Goal: Task Accomplishment & Management: Complete application form

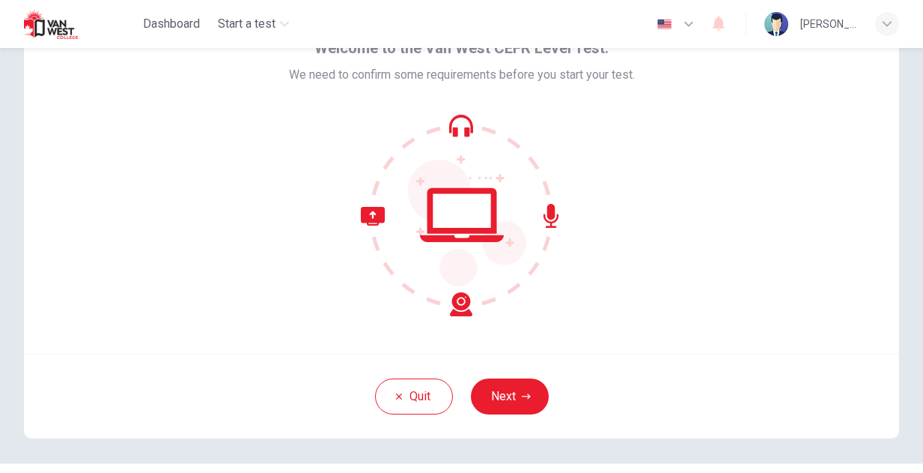
scroll to position [122, 0]
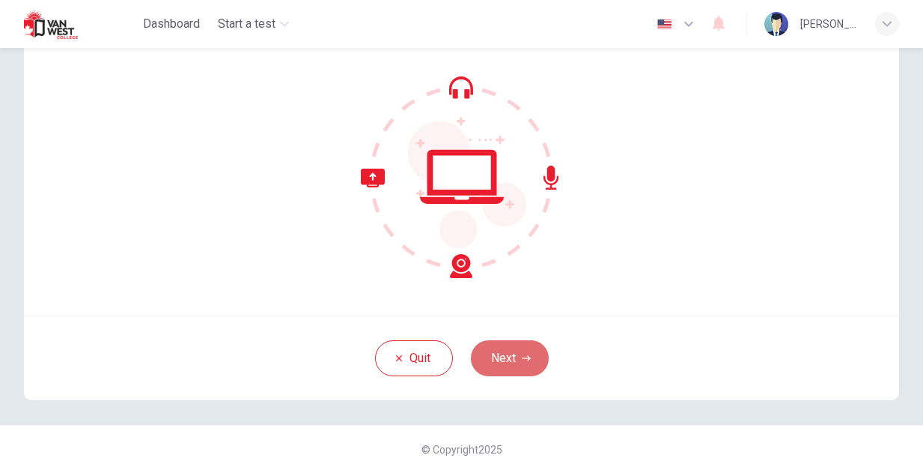
click at [517, 365] on button "Next" at bounding box center [510, 358] width 78 height 36
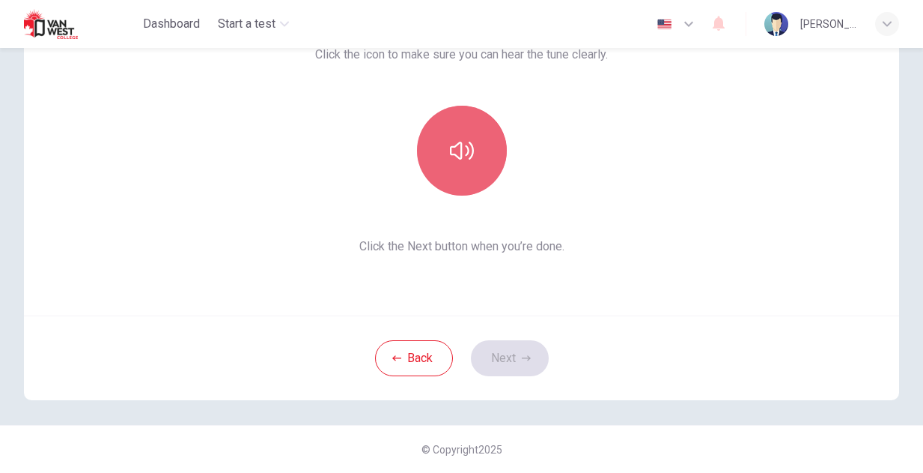
click at [472, 142] on icon "button" at bounding box center [462, 151] width 24 height 24
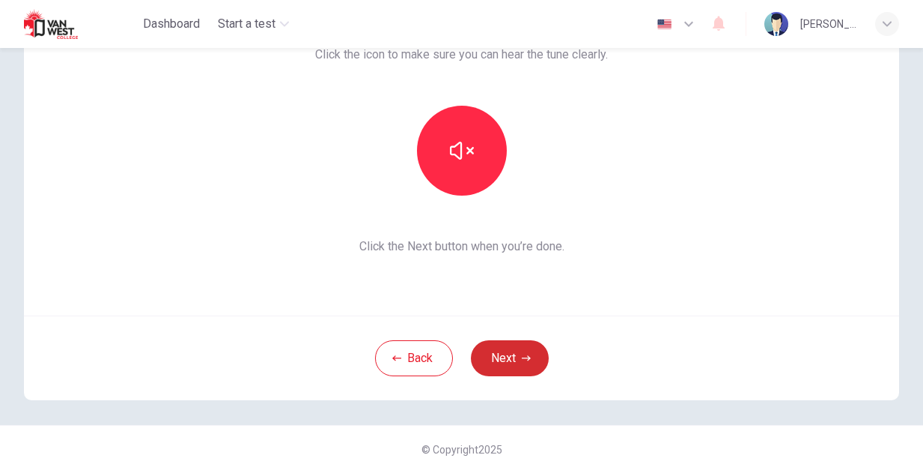
click at [521, 359] on button "Next" at bounding box center [510, 358] width 78 height 36
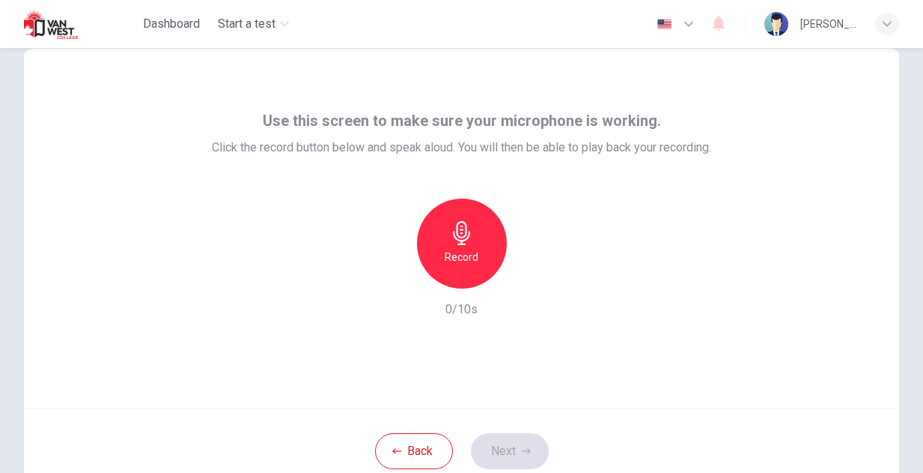
scroll to position [28, 0]
drag, startPoint x: 268, startPoint y: 73, endPoint x: 567, endPoint y: 55, distance: 299.4
click at [568, 56] on div "Use this screen to make sure your microphone is working. Click the record butto…" at bounding box center [462, 229] width 876 height 359
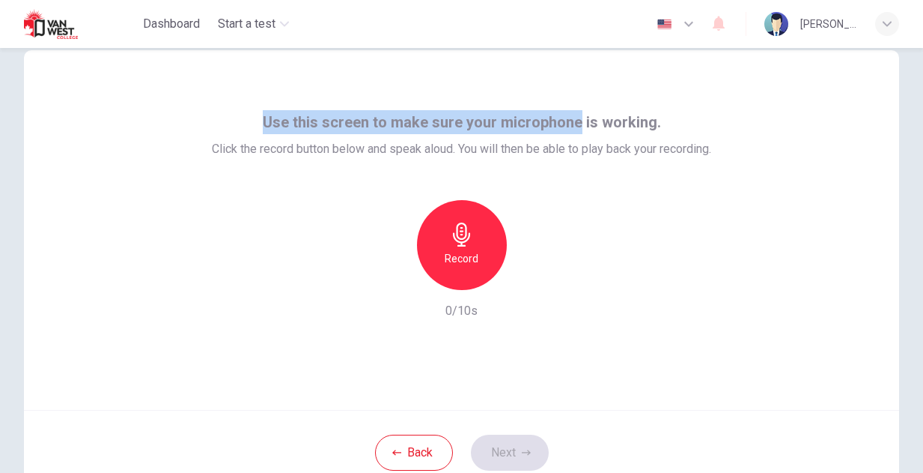
drag, startPoint x: 269, startPoint y: 121, endPoint x: 575, endPoint y: 114, distance: 306.4
click at [576, 114] on span "Use this screen to make sure your microphone is working." at bounding box center [462, 122] width 398 height 24
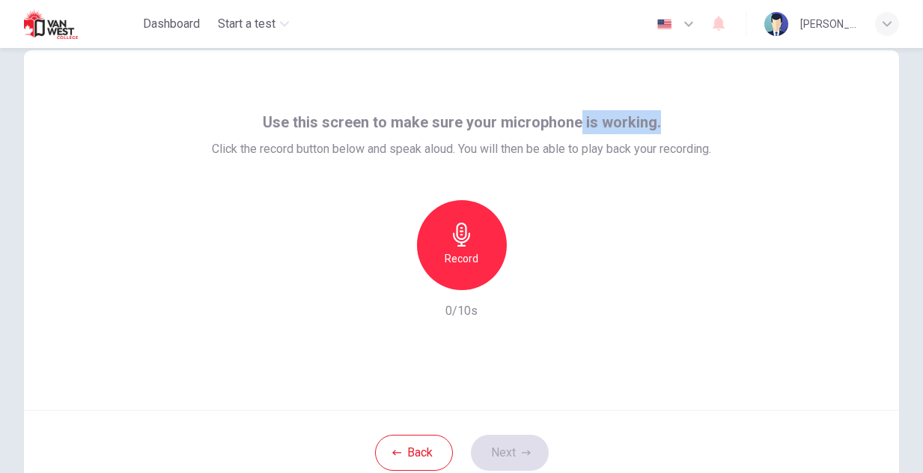
drag, startPoint x: 577, startPoint y: 124, endPoint x: 676, endPoint y: 120, distance: 98.9
click at [675, 120] on div "Use this screen to make sure your microphone is working. Click the record butto…" at bounding box center [462, 134] width 500 height 48
click at [729, 124] on div "Use this screen to make sure your microphone is working. Click the record butto…" at bounding box center [462, 229] width 876 height 359
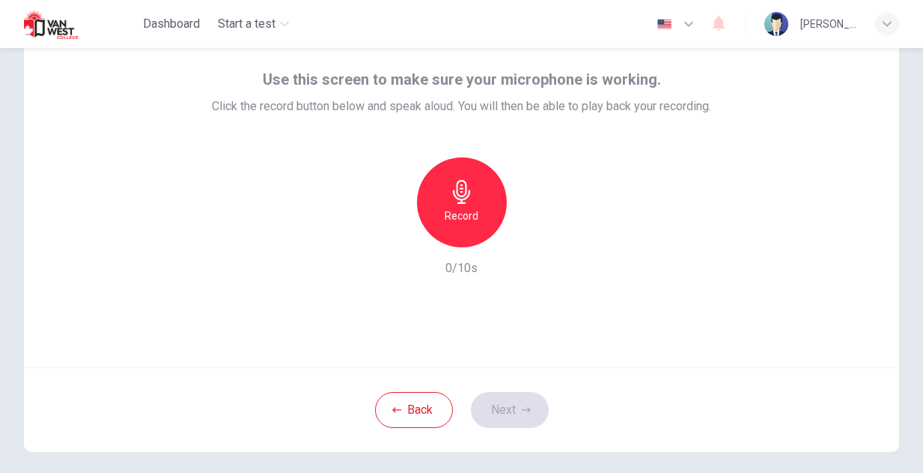
scroll to position [76, 0]
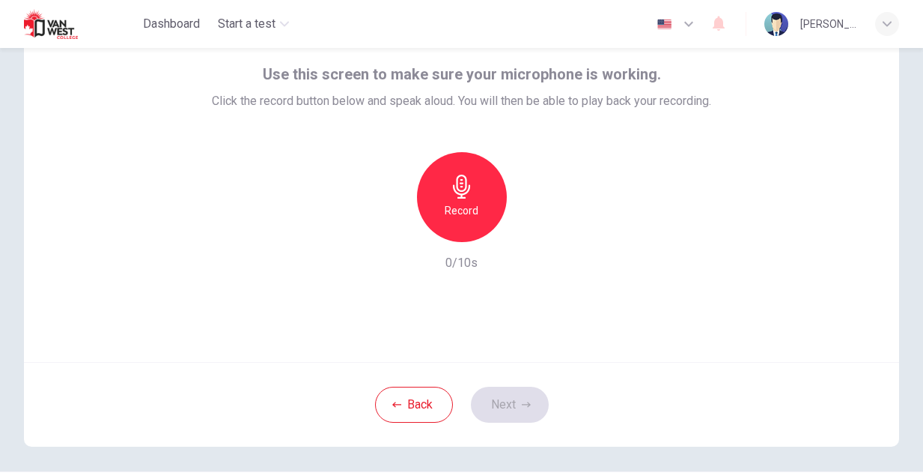
click at [474, 189] on div "Record" at bounding box center [462, 197] width 90 height 90
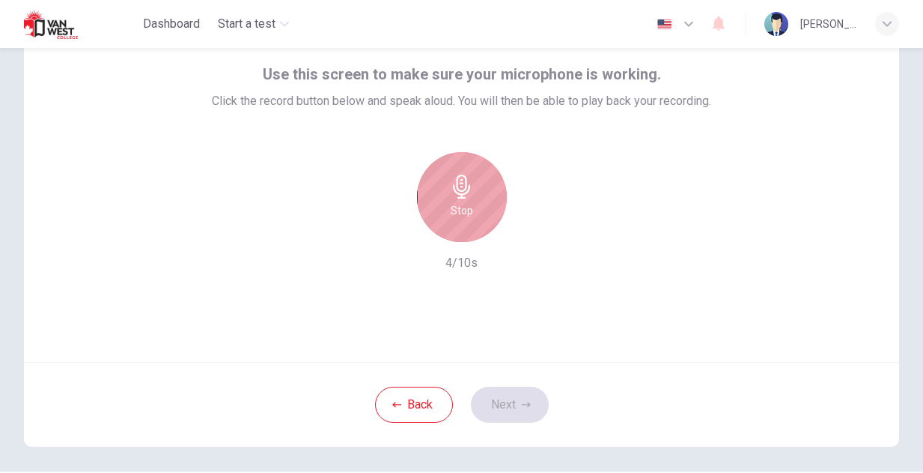
click at [474, 189] on div "Stop" at bounding box center [462, 197] width 90 height 90
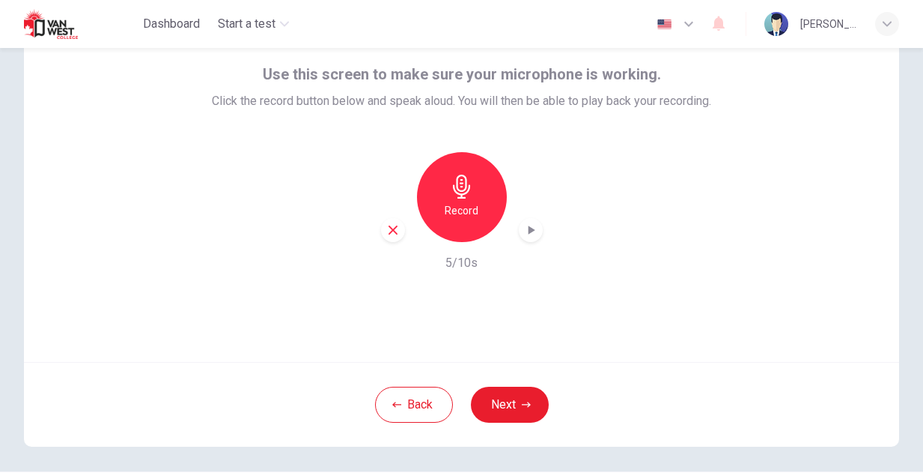
click at [527, 231] on icon "button" at bounding box center [531, 229] width 15 height 15
click at [392, 226] on icon "button" at bounding box center [392, 229] width 13 height 13
click at [263, 67] on div "Use this screen to make sure your microphone is working. Click the record butto…" at bounding box center [462, 86] width 500 height 48
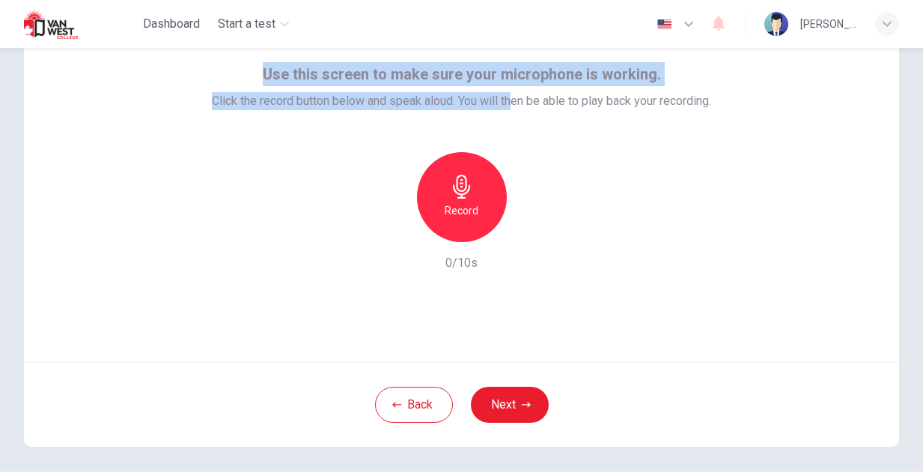
drag, startPoint x: 264, startPoint y: 73, endPoint x: 515, endPoint y: 106, distance: 253.8
click at [515, 106] on div "Use this screen to make sure your microphone is working. Click the record butto…" at bounding box center [462, 86] width 500 height 48
click at [324, 81] on span "Use this screen to make sure your microphone is working." at bounding box center [462, 74] width 398 height 24
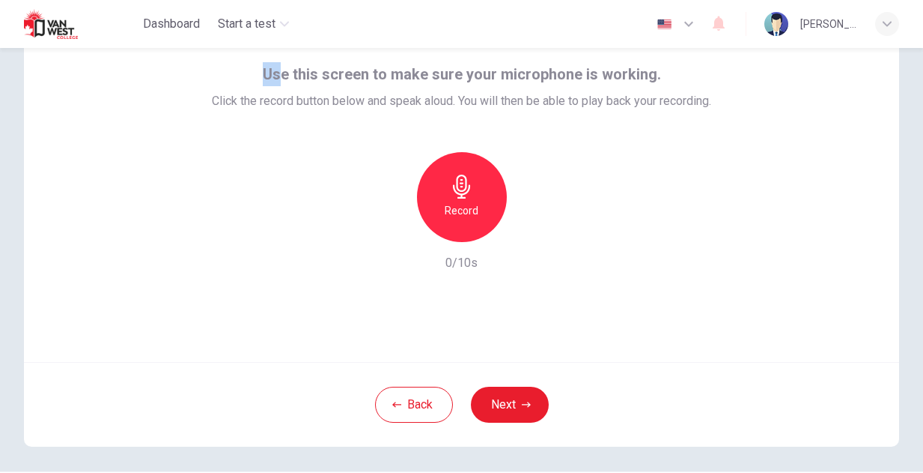
drag, startPoint x: 264, startPoint y: 71, endPoint x: 284, endPoint y: 73, distance: 19.5
click at [283, 72] on div "Use this screen to make sure your microphone is working. Click the record butto…" at bounding box center [462, 86] width 500 height 48
drag, startPoint x: 284, startPoint y: 73, endPoint x: 250, endPoint y: 76, distance: 33.9
click at [237, 73] on div "Use this screen to make sure your microphone is working. Click the record butto…" at bounding box center [462, 86] width 500 height 48
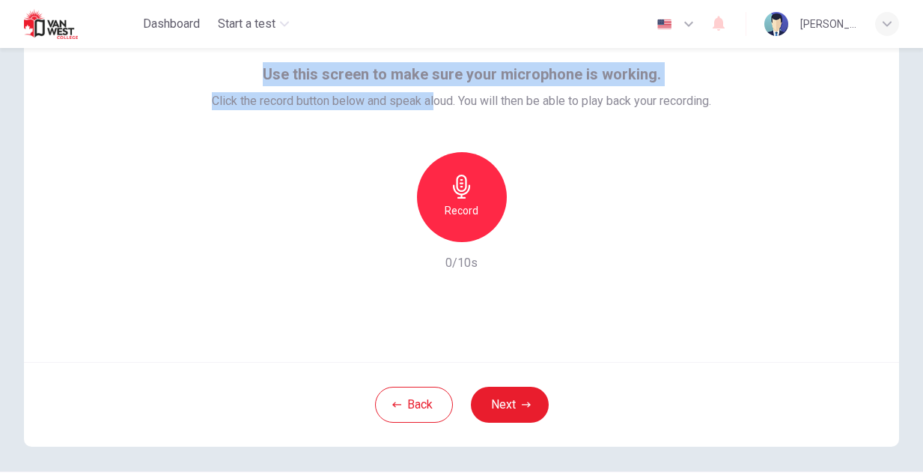
drag, startPoint x: 267, startPoint y: 72, endPoint x: 431, endPoint y: 94, distance: 165.6
click at [431, 94] on div "Use this screen to make sure your microphone is working. Click the record butto…" at bounding box center [462, 86] width 500 height 48
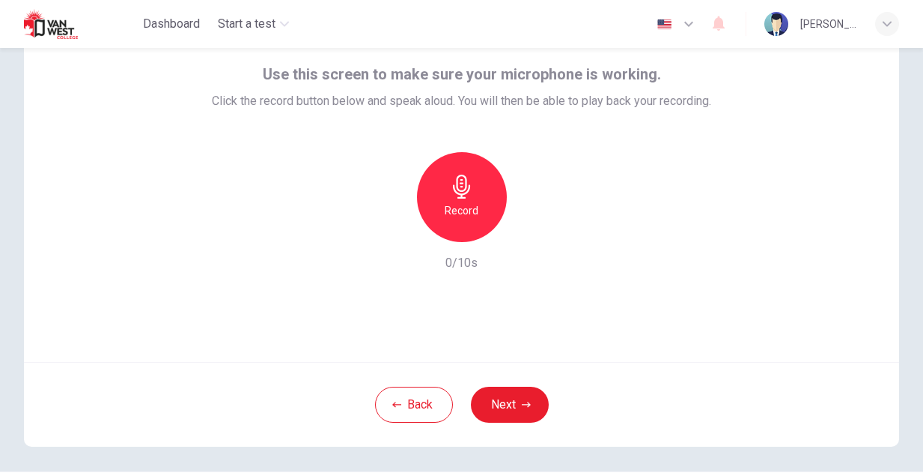
click at [542, 127] on div "Use this screen to make sure your microphone is working. Click the record butto…" at bounding box center [462, 167] width 500 height 210
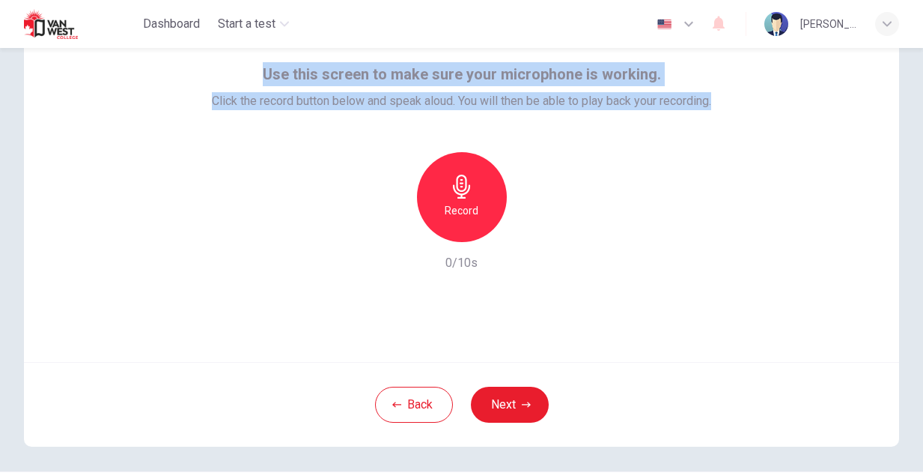
drag, startPoint x: 269, startPoint y: 73, endPoint x: 607, endPoint y: 115, distance: 341.0
click at [607, 115] on div "Use this screen to make sure your microphone is working. Click the record butto…" at bounding box center [462, 167] width 500 height 210
click at [596, 93] on span "Click the record button below and speak aloud. You will then be able to play ba…" at bounding box center [462, 101] width 500 height 18
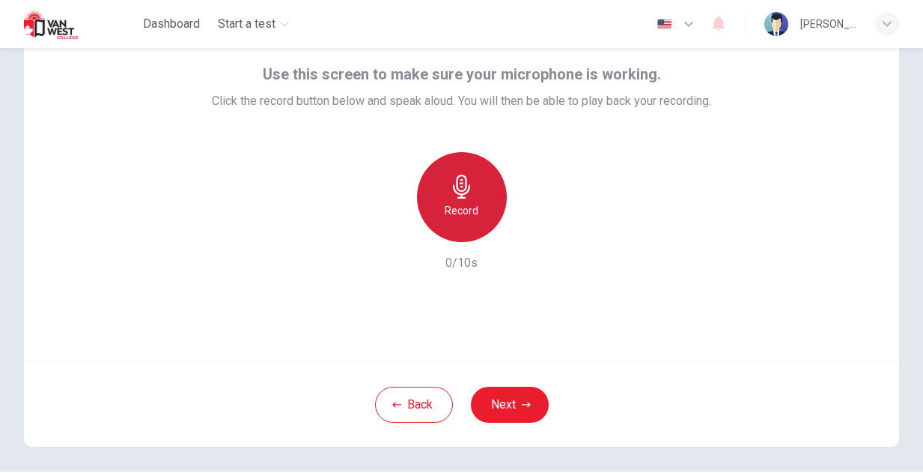
click at [500, 184] on div "Record" at bounding box center [462, 197] width 90 height 90
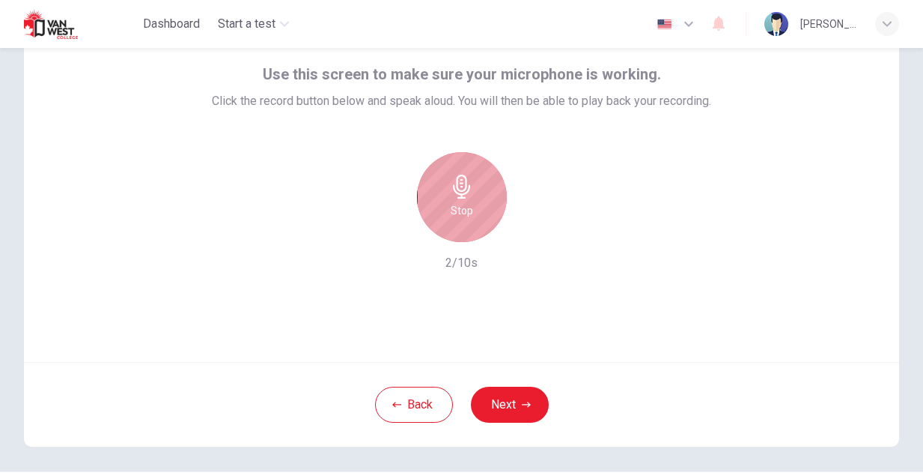
click at [500, 184] on div "Stop" at bounding box center [462, 197] width 90 height 90
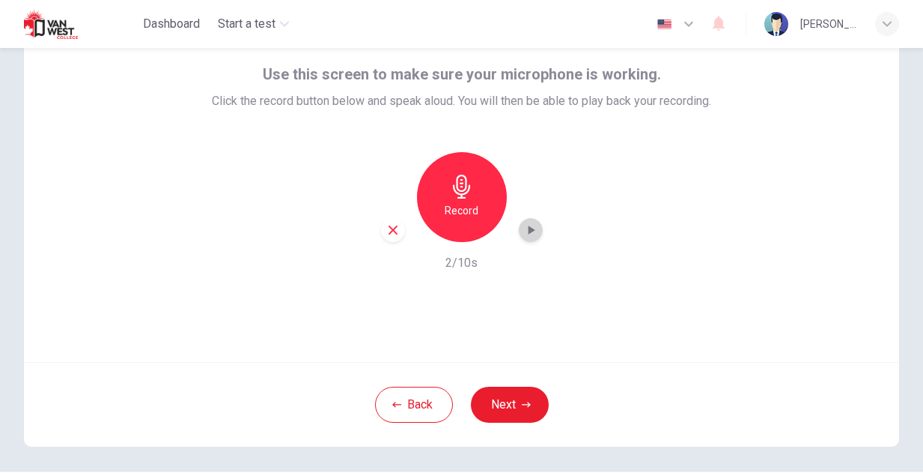
click at [533, 239] on div "button" at bounding box center [531, 230] width 24 height 24
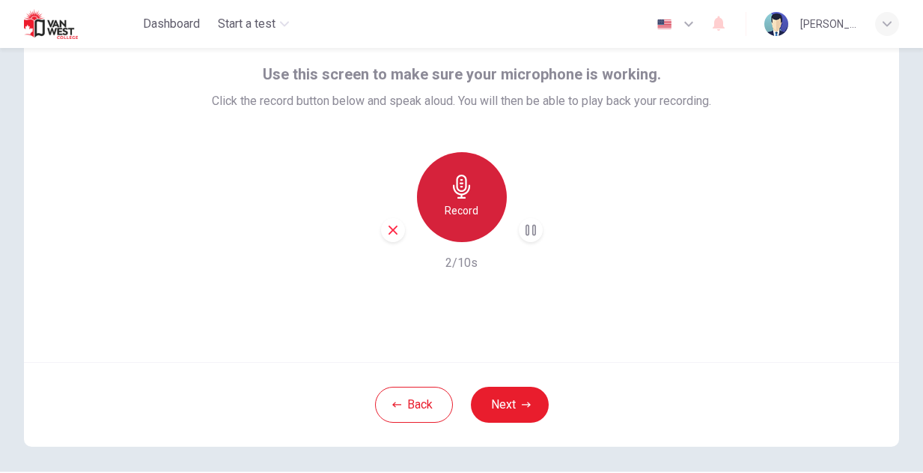
click at [455, 193] on icon "button" at bounding box center [462, 187] width 24 height 24
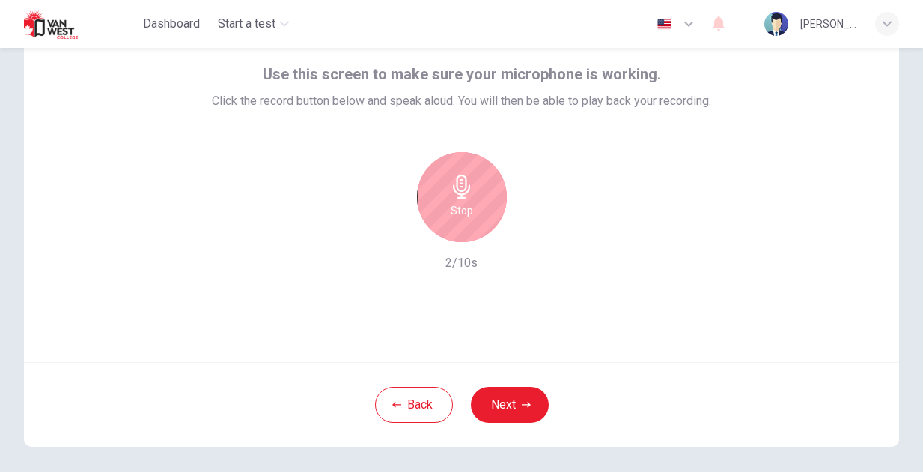
click at [455, 192] on icon "button" at bounding box center [462, 187] width 24 height 24
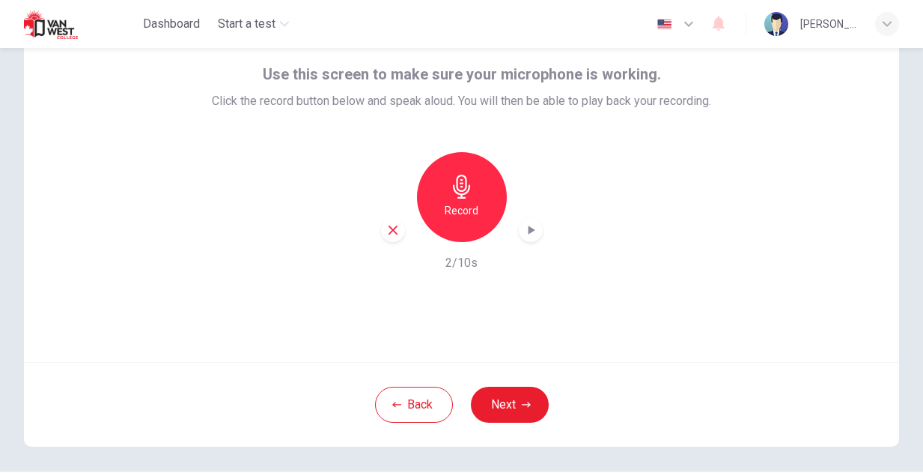
click at [539, 231] on div "button" at bounding box center [531, 230] width 24 height 24
click at [534, 232] on icon "button" at bounding box center [531, 230] width 10 height 11
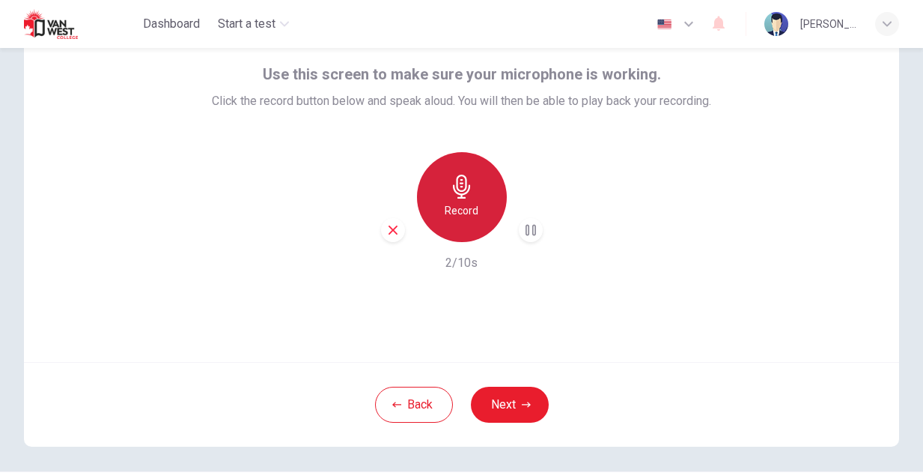
click at [466, 214] on h6 "Record" at bounding box center [462, 210] width 34 height 18
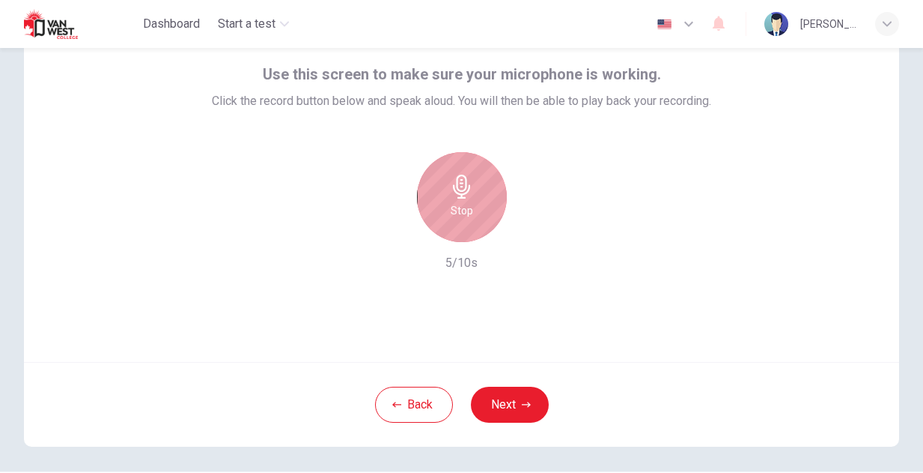
click at [466, 214] on h6 "Stop" at bounding box center [462, 210] width 22 height 18
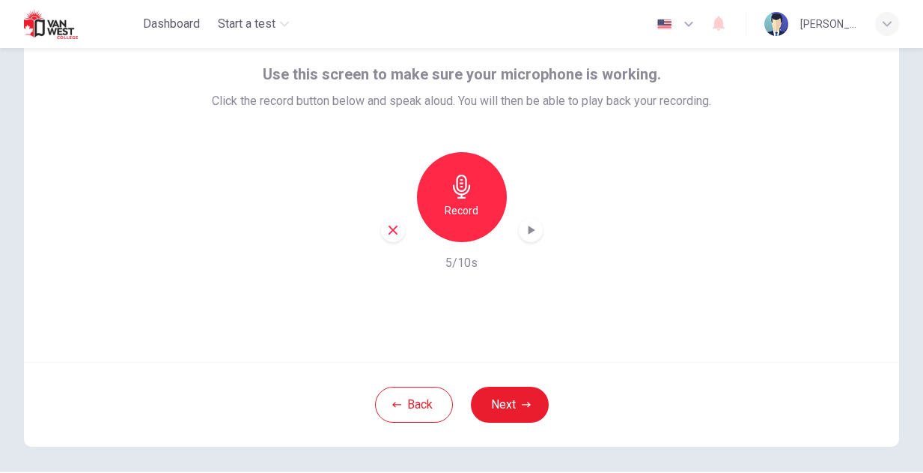
click at [530, 237] on icon "button" at bounding box center [531, 229] width 15 height 15
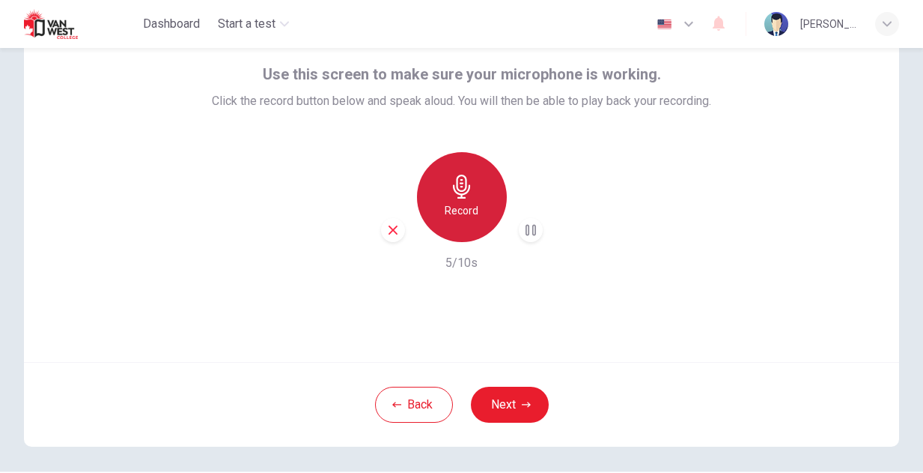
click at [455, 218] on h6 "Record" at bounding box center [462, 210] width 34 height 18
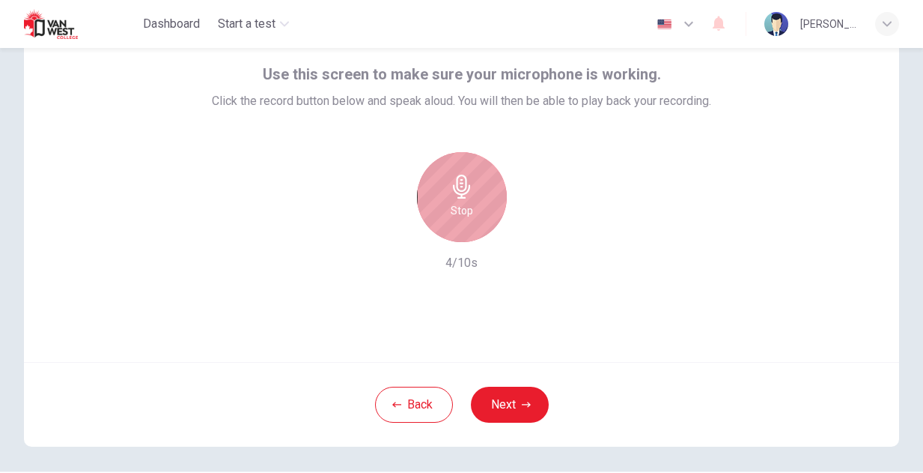
click at [455, 218] on h6 "Stop" at bounding box center [462, 210] width 22 height 18
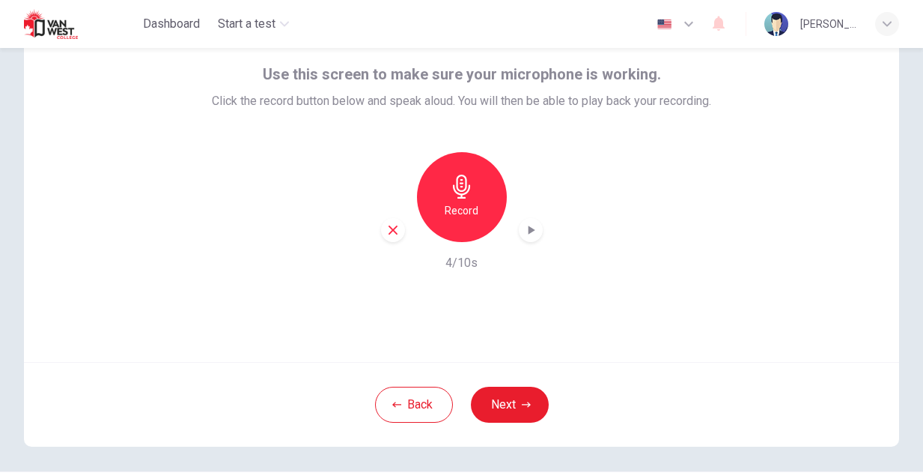
click at [536, 231] on icon "button" at bounding box center [531, 229] width 15 height 15
click at [511, 404] on button "Next" at bounding box center [510, 404] width 78 height 36
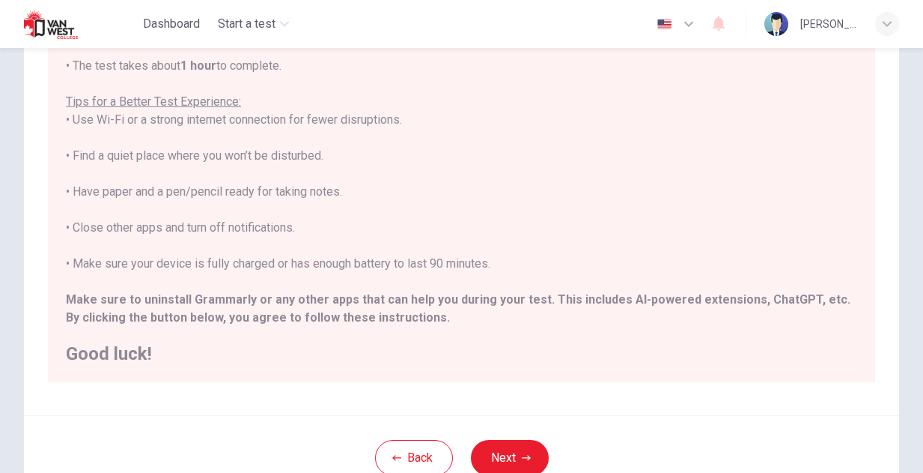
scroll to position [313, 0]
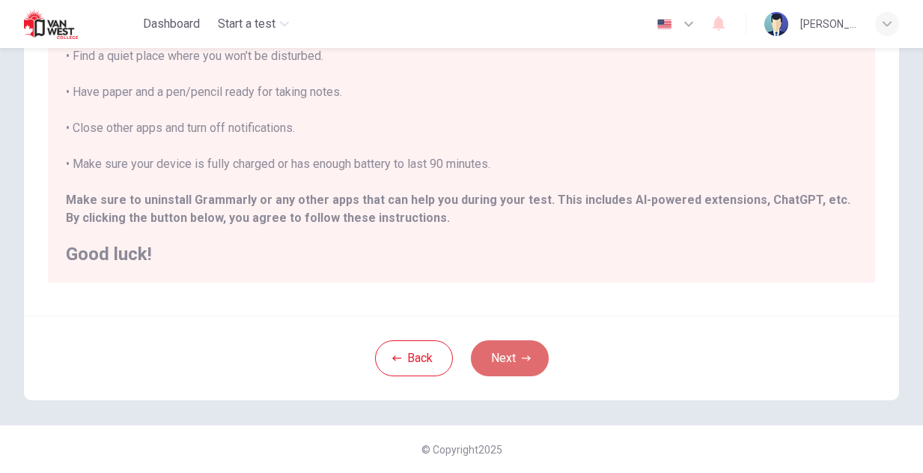
click at [518, 357] on button "Next" at bounding box center [510, 358] width 78 height 36
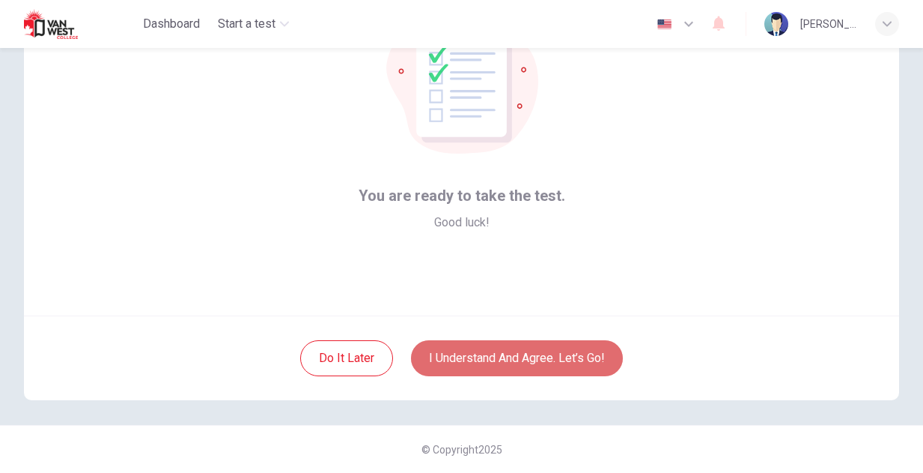
click at [518, 358] on button "I understand and agree. Let’s go!" at bounding box center [517, 358] width 212 height 36
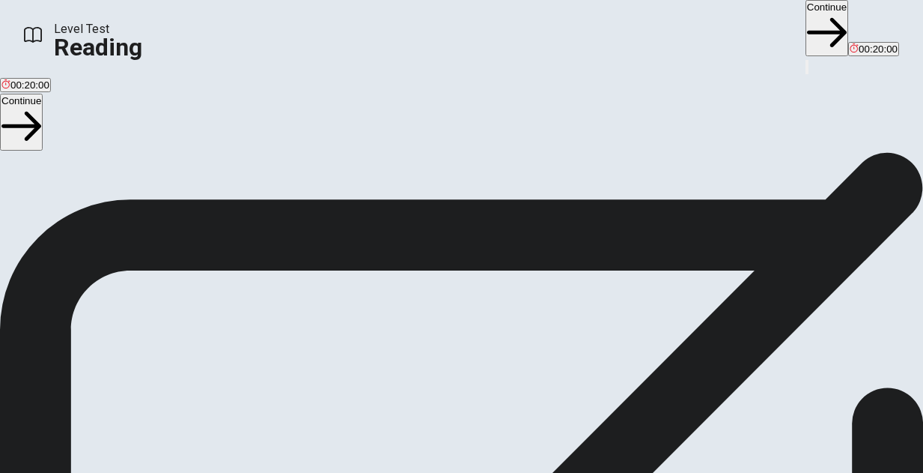
scroll to position [252, 0]
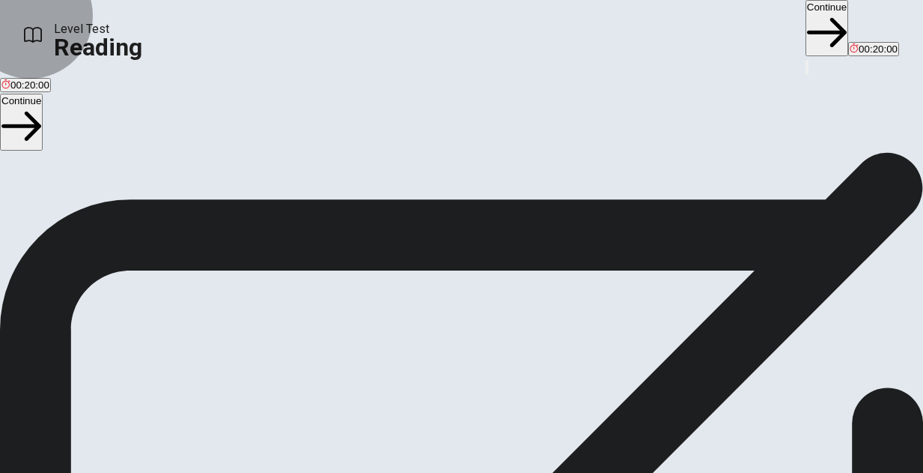
click at [43, 118] on button "Continue" at bounding box center [21, 122] width 43 height 56
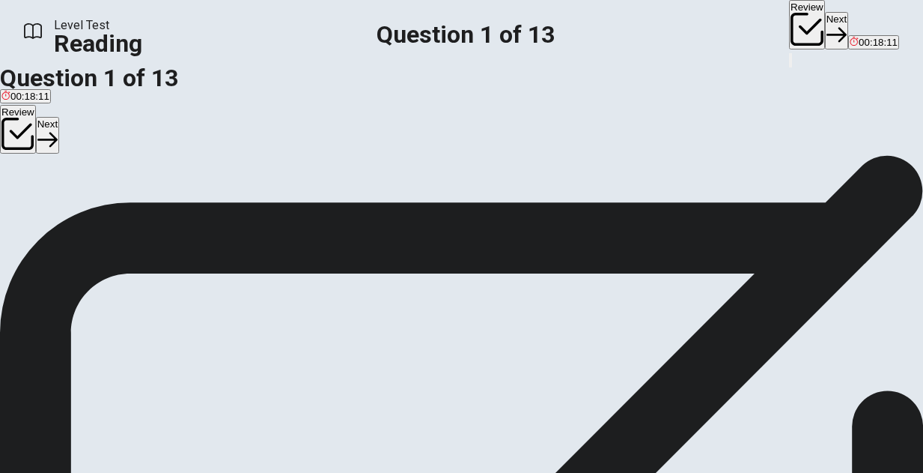
scroll to position [0, 0]
click at [68, 162] on div "B" at bounding box center [47, 156] width 42 height 11
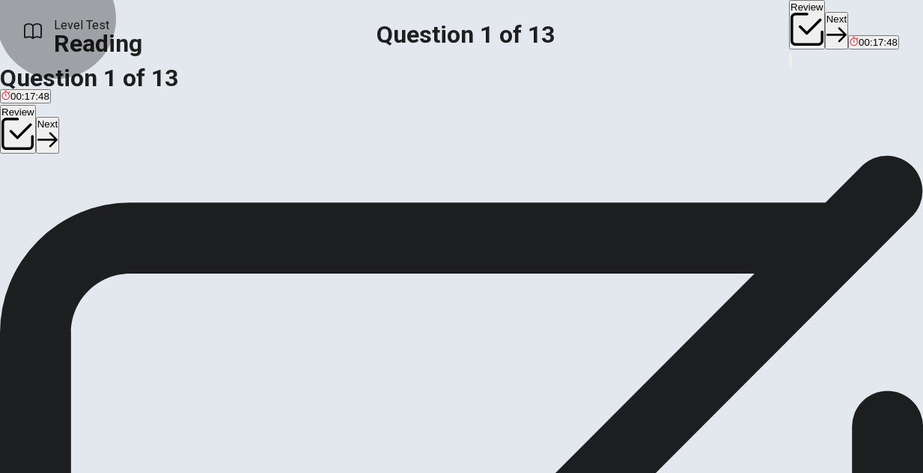
click at [59, 121] on button "Next" at bounding box center [47, 135] width 23 height 37
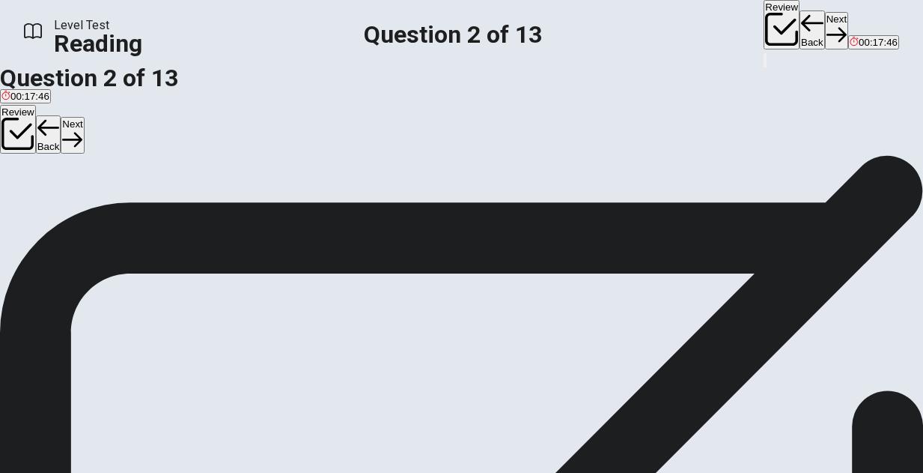
scroll to position [0, 0]
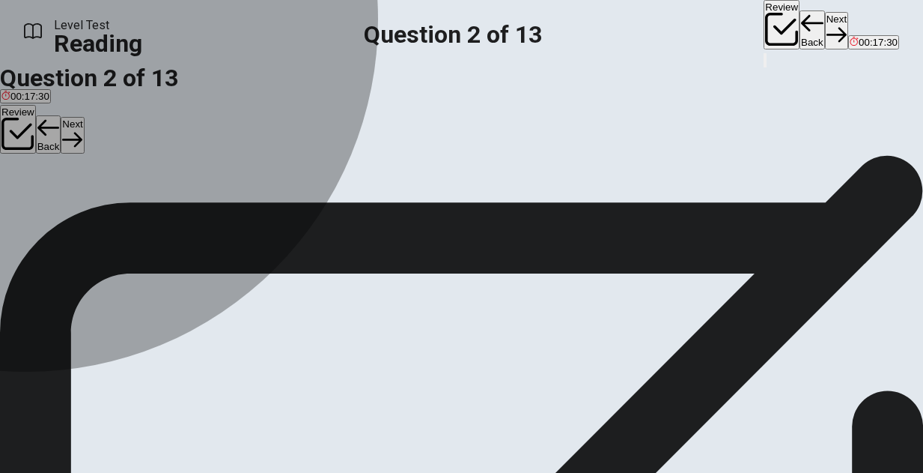
click at [90, 204] on div "C" at bounding box center [115, 197] width 50 height 11
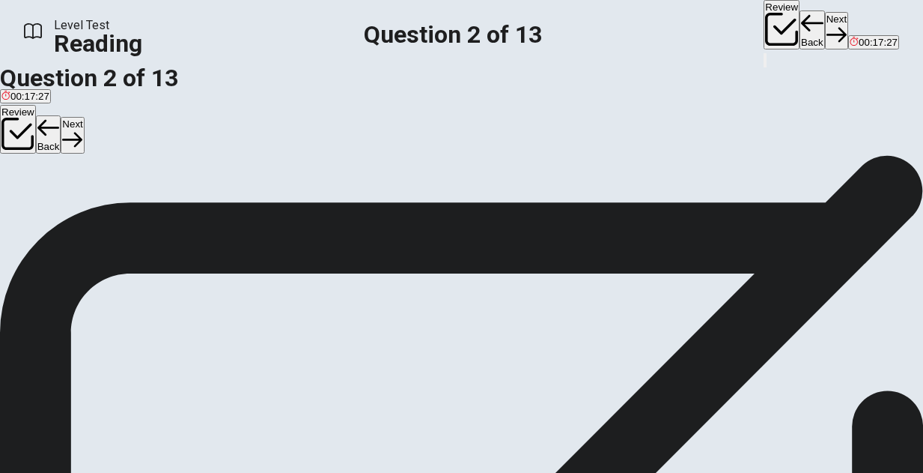
scroll to position [41, 0]
click at [84, 127] on button "Next" at bounding box center [72, 135] width 23 height 37
click at [343, 163] on div "C" at bounding box center [391, 156] width 96 height 11
click at [84, 117] on button "Next" at bounding box center [72, 135] width 23 height 37
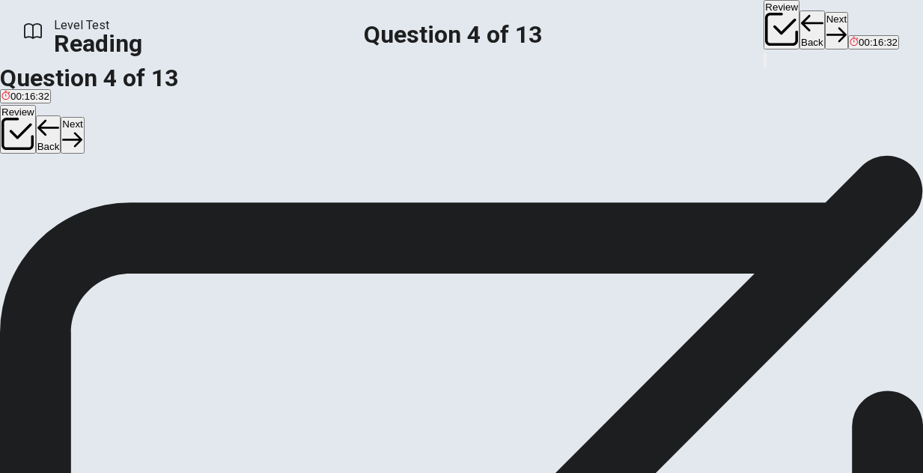
click at [97, 201] on span "To suggest that recorded sound was less important than live sound" at bounding box center [148, 194] width 295 height 11
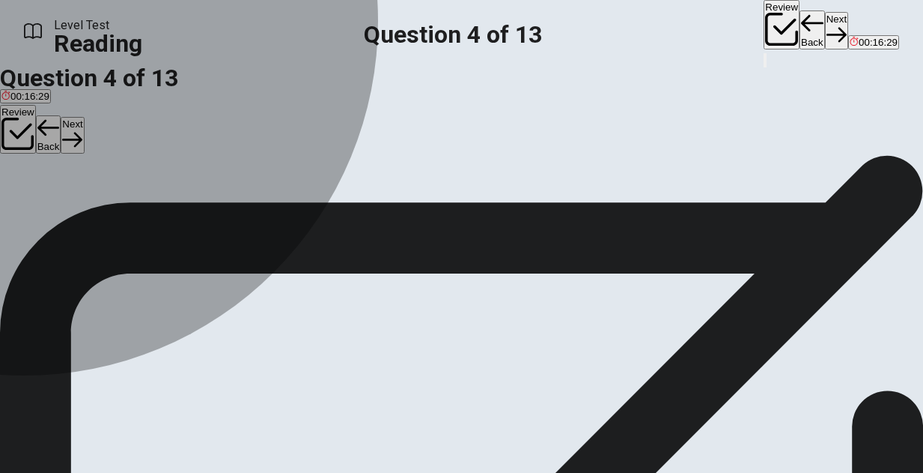
click at [79, 189] on div "D" at bounding box center [148, 183] width 295 height 11
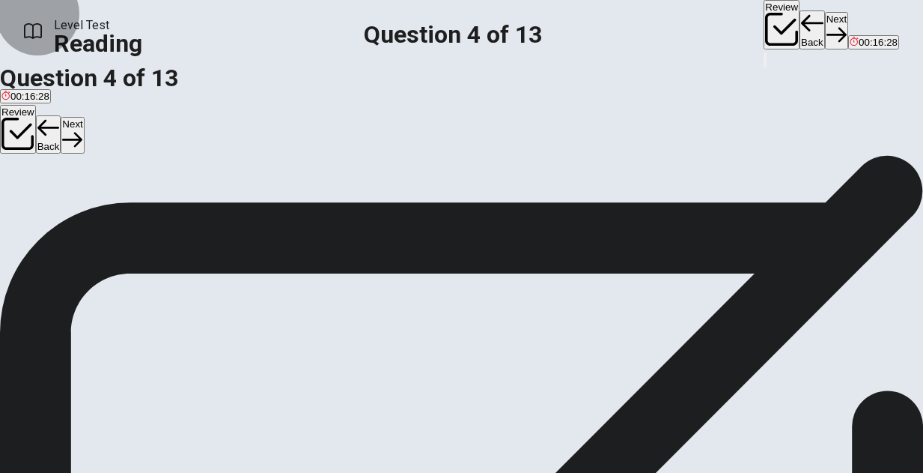
click at [84, 117] on button "Next" at bounding box center [72, 135] width 23 height 37
click at [32, 163] on div "A" at bounding box center [16, 156] width 31 height 11
click at [84, 117] on button "Next" at bounding box center [72, 135] width 23 height 37
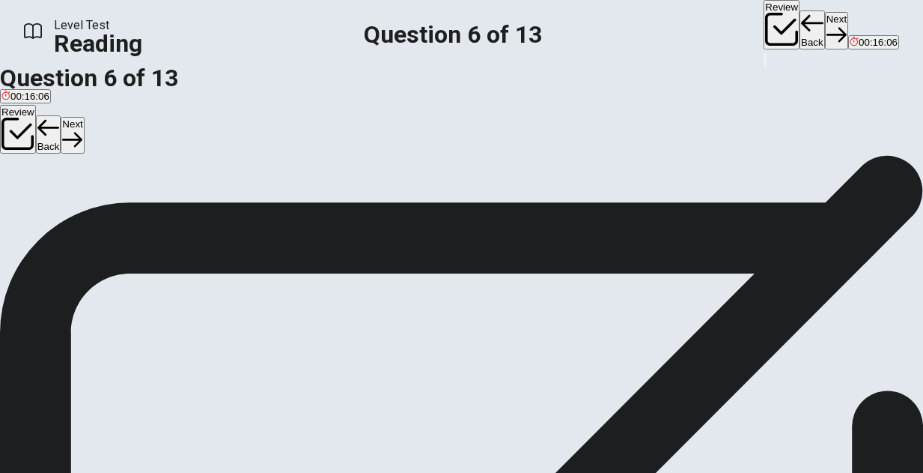
click at [167, 133] on div "B" at bounding box center [291, 126] width 248 height 11
click at [84, 124] on button "Next" at bounding box center [72, 135] width 23 height 37
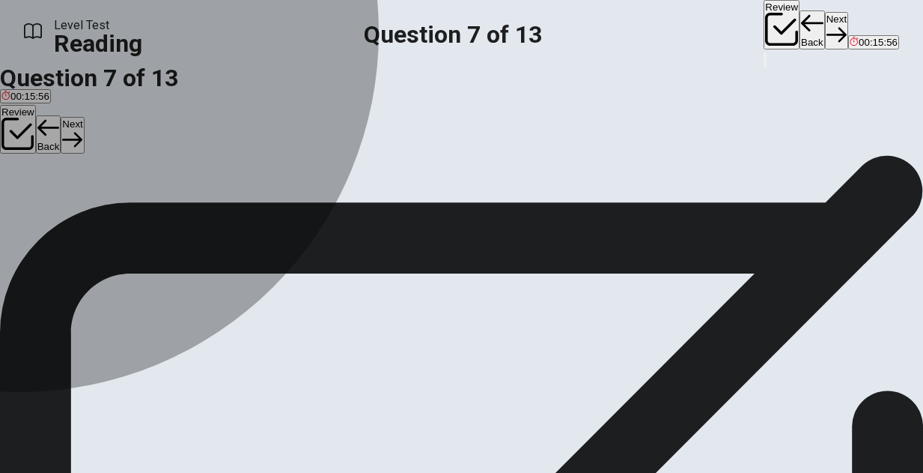
click at [74, 166] on div "B" at bounding box center [267, 159] width 533 height 11
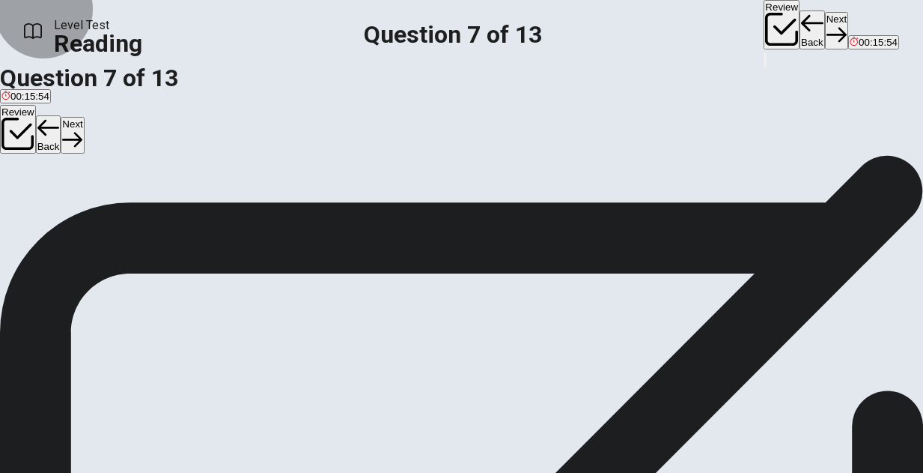
click at [84, 117] on button "Next" at bounding box center [72, 135] width 23 height 37
click at [80, 166] on div "C" at bounding box center [163, 159] width 324 height 11
click at [84, 130] on button "Next" at bounding box center [72, 135] width 23 height 37
click at [64, 166] on div "B" at bounding box center [280, 159] width 559 height 11
click at [84, 125] on button "Next" at bounding box center [72, 135] width 23 height 37
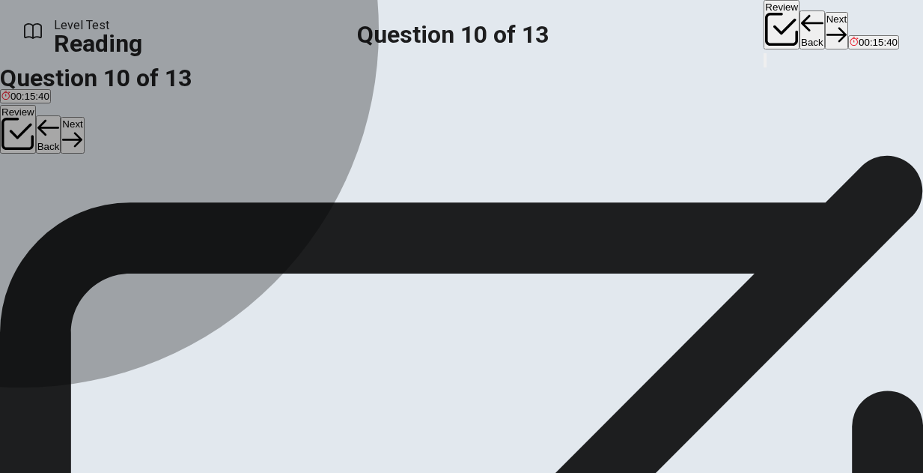
click at [76, 192] on div "C" at bounding box center [273, 186] width 545 height 11
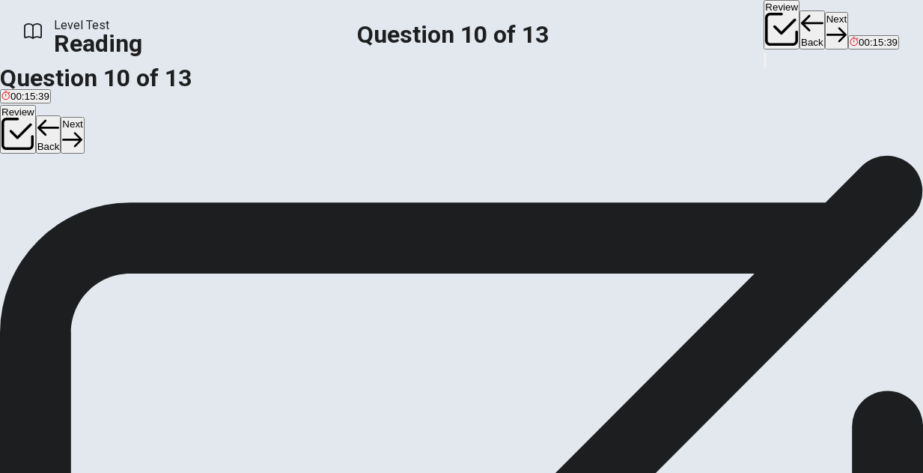
scroll to position [118, 0]
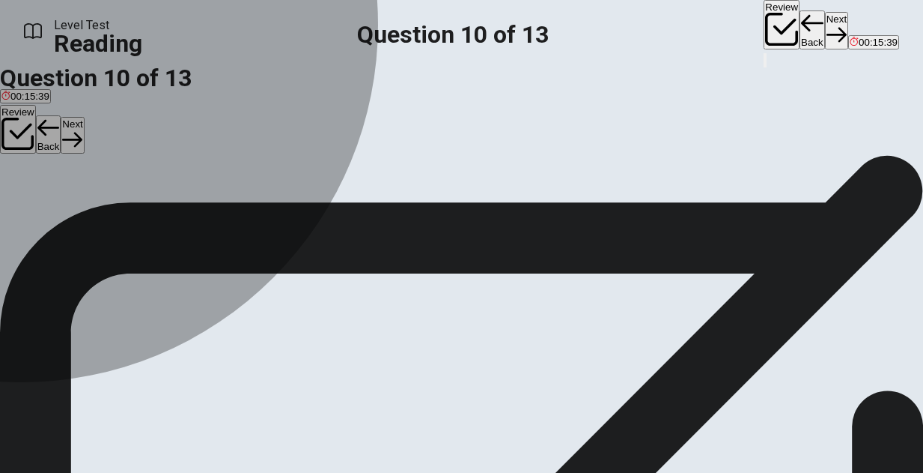
click at [76, 166] on div "D" at bounding box center [239, 160] width 476 height 11
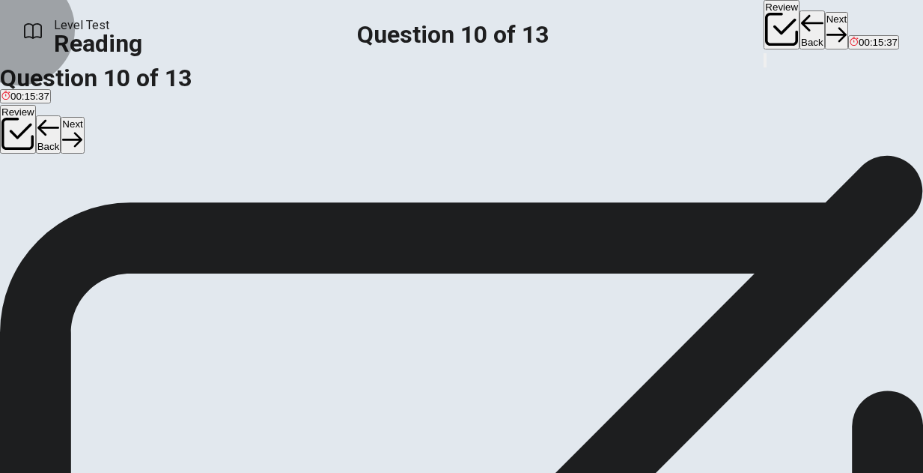
click at [84, 132] on button "Next" at bounding box center [72, 135] width 23 height 37
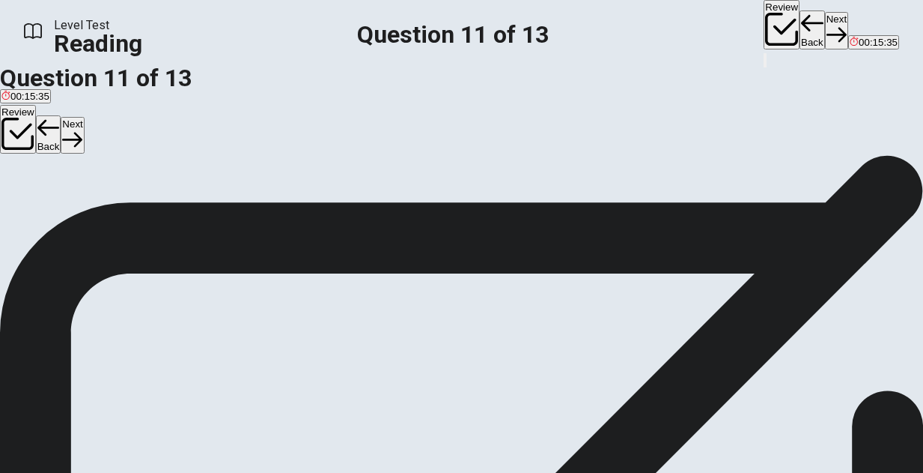
scroll to position [34, 0]
click at [144, 169] on div "C" at bounding box center [163, 163] width 38 height 11
click at [84, 124] on button "Next" at bounding box center [72, 135] width 23 height 37
click at [242, 395] on input at bounding box center [177, 402] width 130 height 14
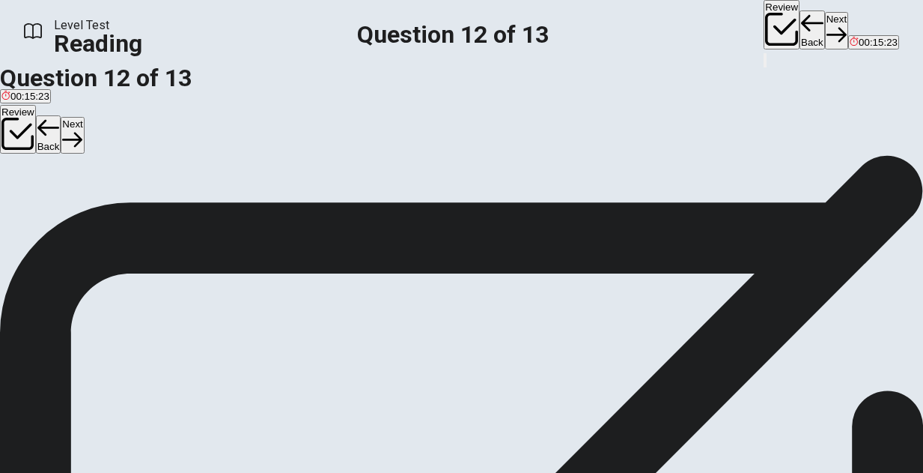
click at [82, 130] on icon "button" at bounding box center [72, 140] width 20 height 20
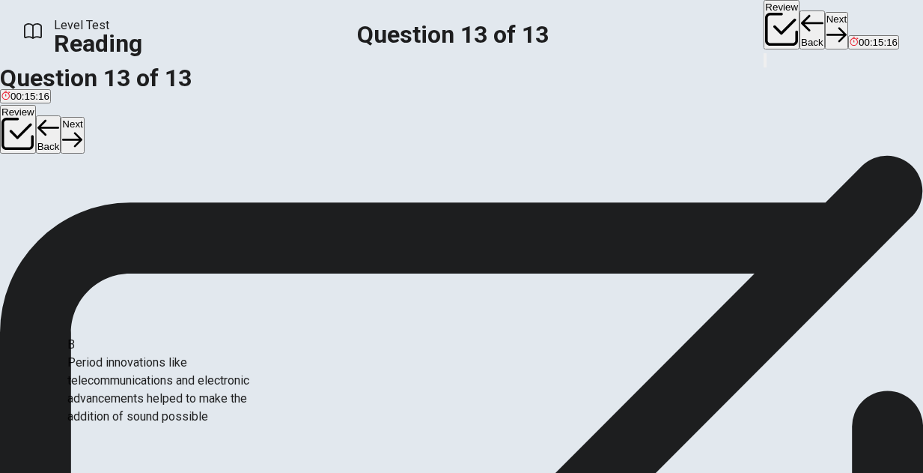
drag, startPoint x: 78, startPoint y: 402, endPoint x: 100, endPoint y: 400, distance: 22.6
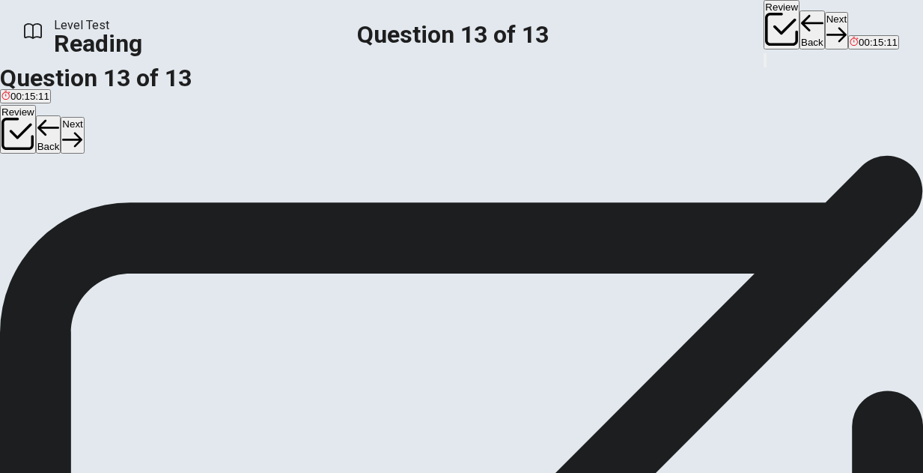
scroll to position [99, 0]
drag, startPoint x: 79, startPoint y: 278, endPoint x: 360, endPoint y: 251, distance: 282.9
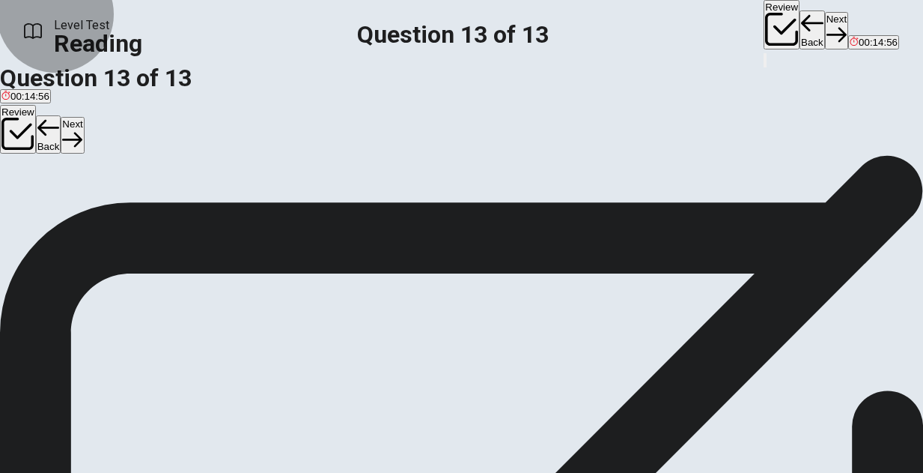
click at [84, 117] on button "Next" at bounding box center [72, 135] width 23 height 37
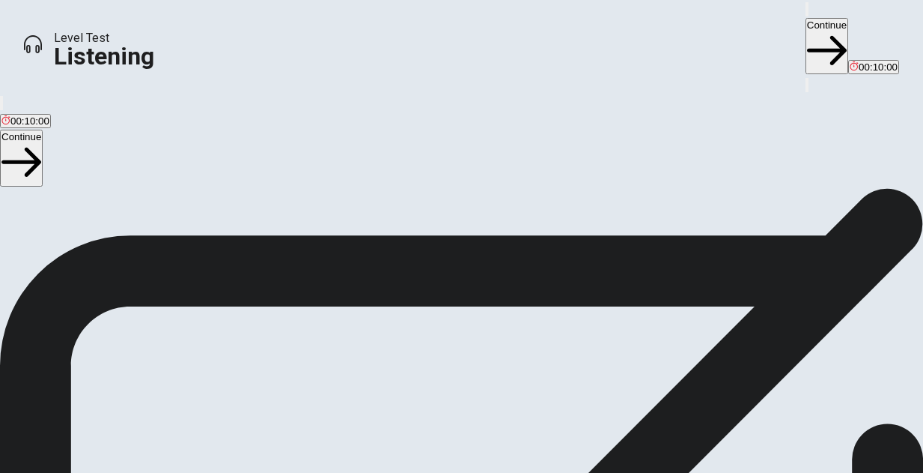
scroll to position [329, 0]
click at [43, 130] on button "Continue" at bounding box center [21, 158] width 43 height 56
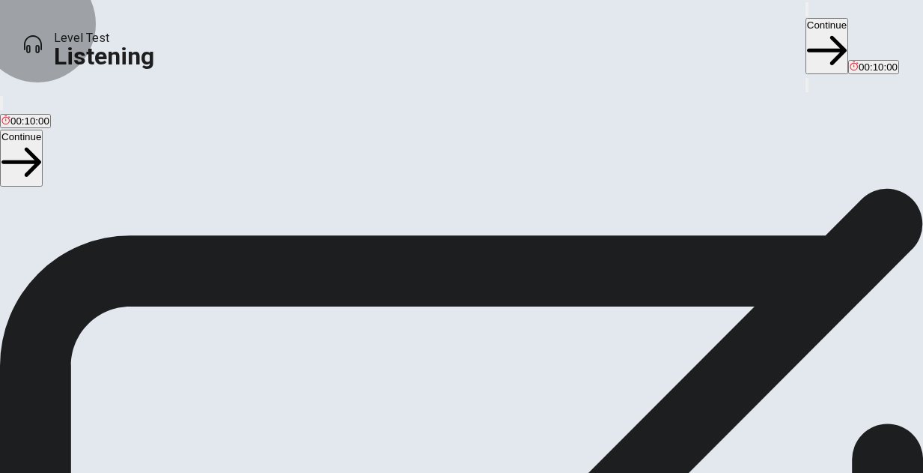
click at [43, 130] on button "Continue" at bounding box center [21, 158] width 43 height 56
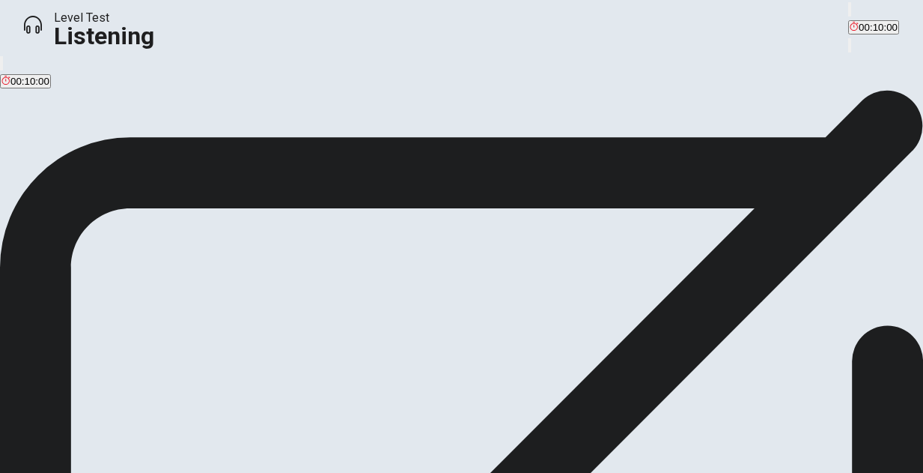
scroll to position [49, 0]
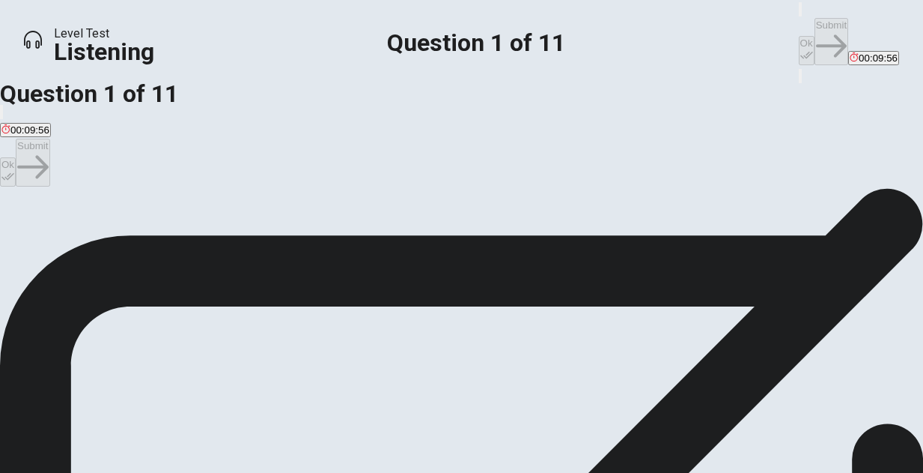
click at [264, 188] on div "D" at bounding box center [264, 182] width 72 height 11
click at [16, 157] on button "Ok" at bounding box center [8, 171] width 16 height 29
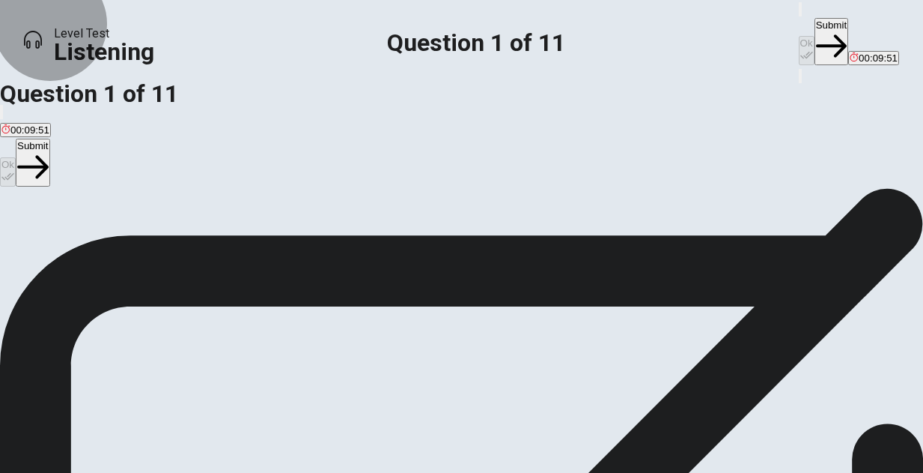
click at [49, 139] on button "Submit" at bounding box center [33, 162] width 34 height 47
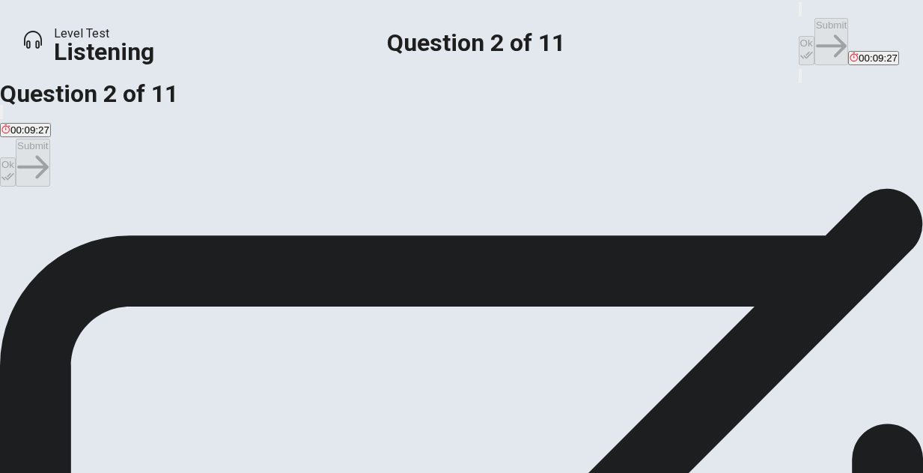
click at [261, 188] on div "B" at bounding box center [177, 182] width 172 height 11
click at [16, 157] on button "Ok" at bounding box center [8, 171] width 16 height 29
click at [49, 139] on button "Submit" at bounding box center [33, 162] width 34 height 47
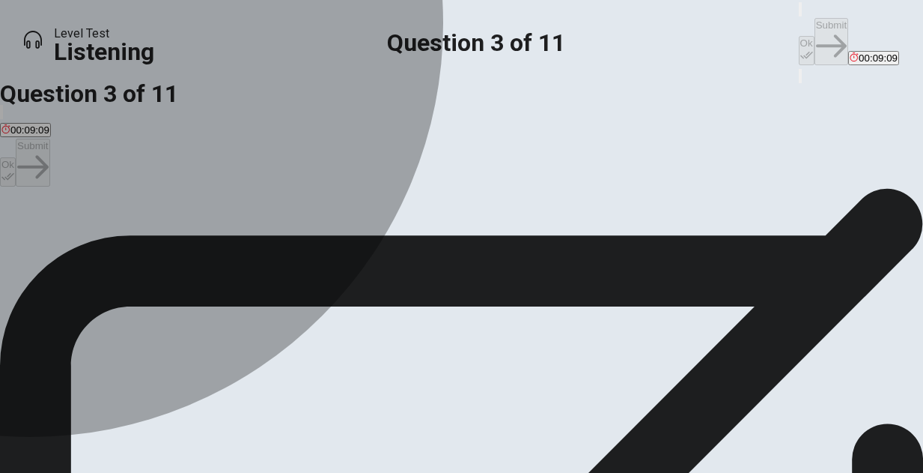
click at [270, 201] on button "B They preferred the original version." at bounding box center [212, 187] width 158 height 25
click at [384, 188] on div "D" at bounding box center [462, 182] width 157 height 11
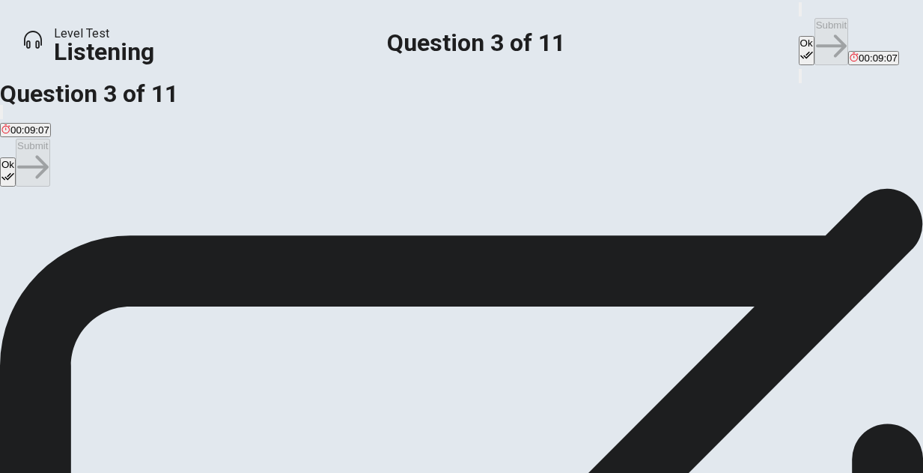
click at [266, 188] on div "B" at bounding box center [211, 182] width 155 height 11
click at [16, 157] on button "Ok" at bounding box center [8, 171] width 16 height 29
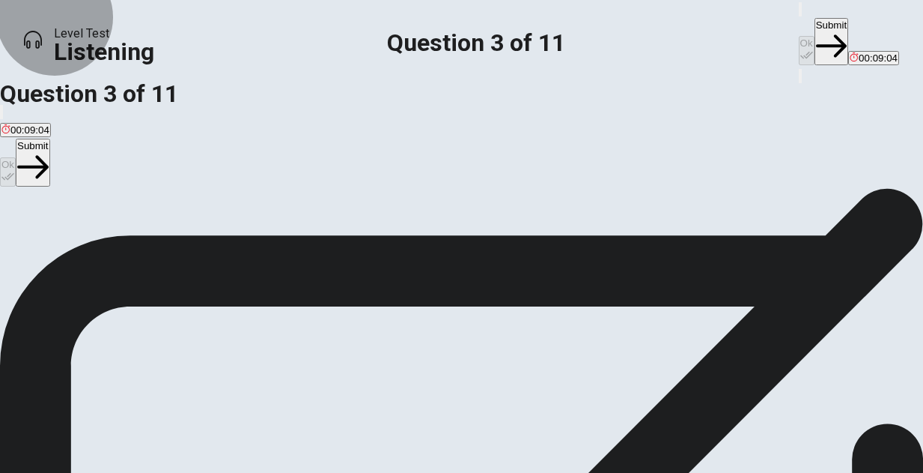
click at [49, 139] on button "Submit" at bounding box center [33, 162] width 34 height 47
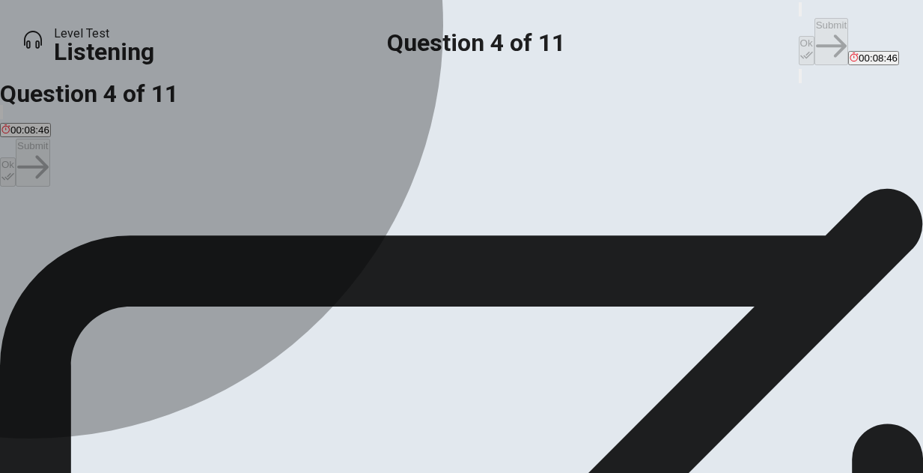
click at [333, 201] on button "C There was something for everyone." at bounding box center [413, 187] width 160 height 25
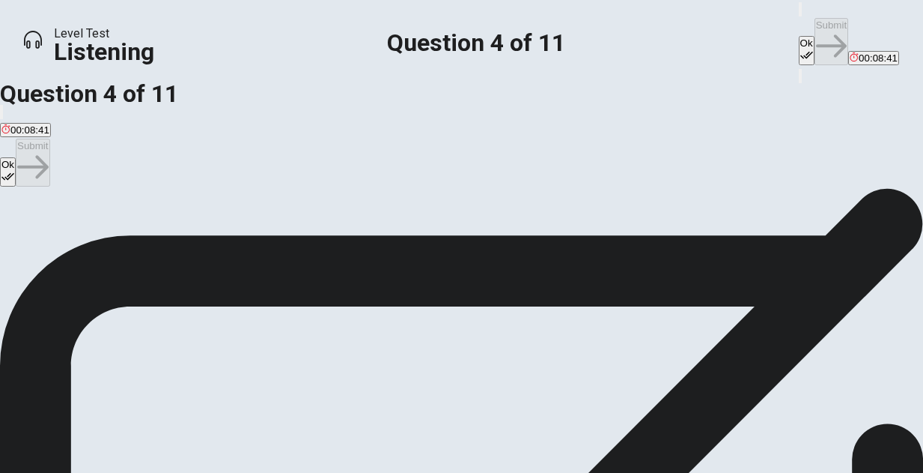
click at [16, 157] on button "Ok" at bounding box center [8, 171] width 16 height 29
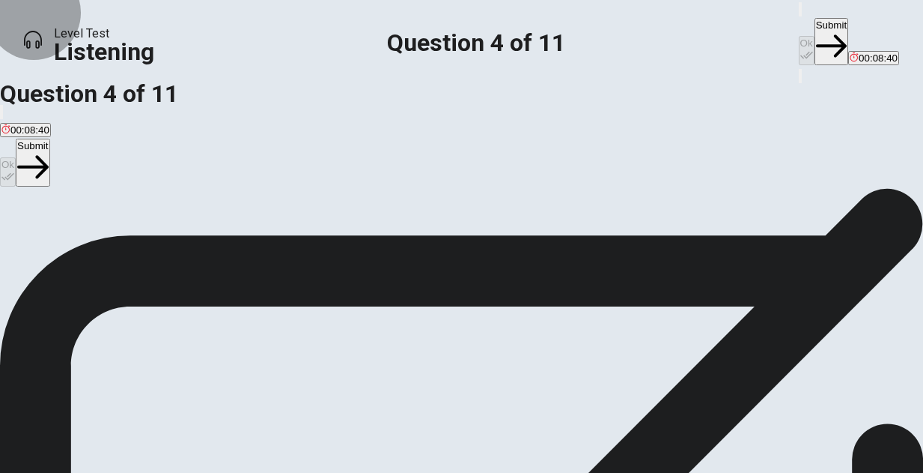
click at [49, 139] on button "Submit" at bounding box center [33, 162] width 34 height 47
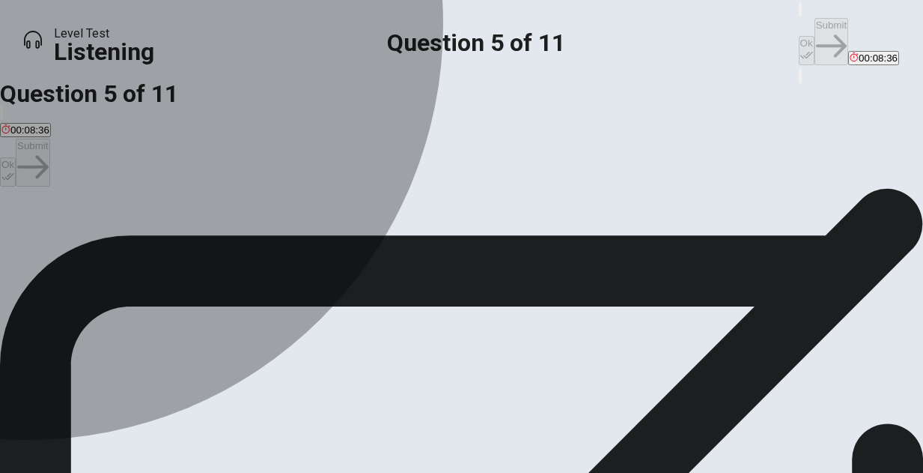
click at [157, 188] on div "C" at bounding box center [115, 182] width 85 height 11
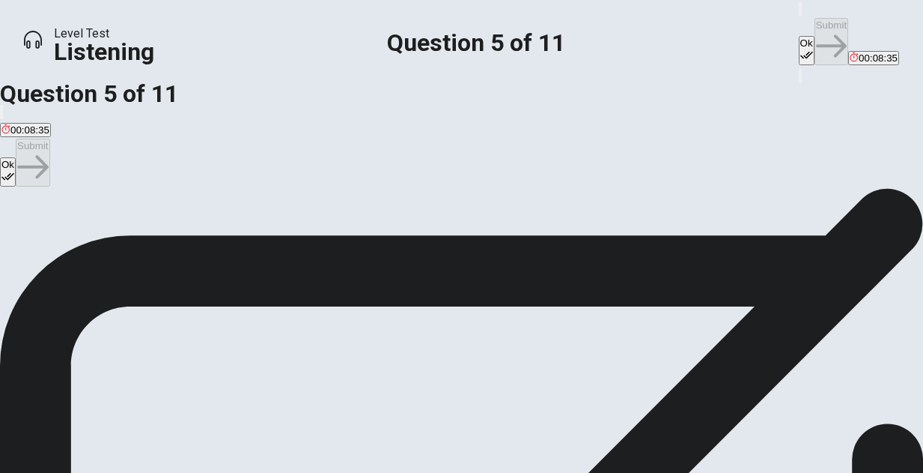
click at [14, 170] on icon "button" at bounding box center [7, 176] width 13 height 13
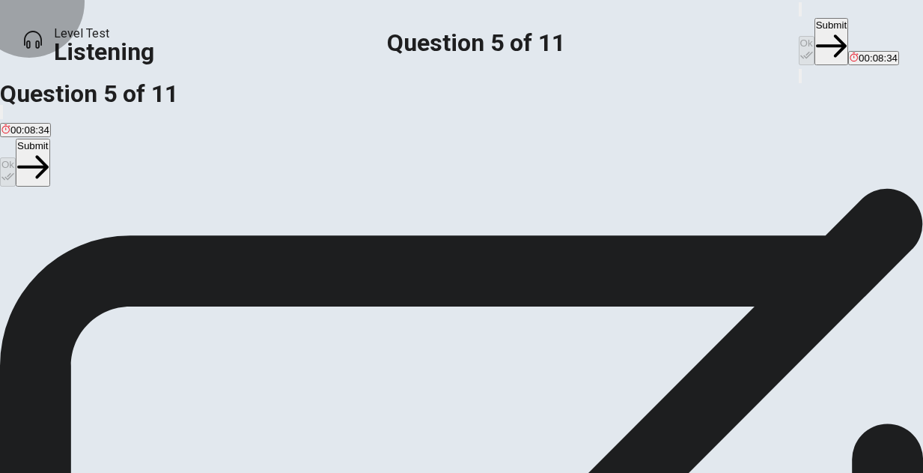
click at [49, 139] on button "Submit" at bounding box center [33, 162] width 34 height 47
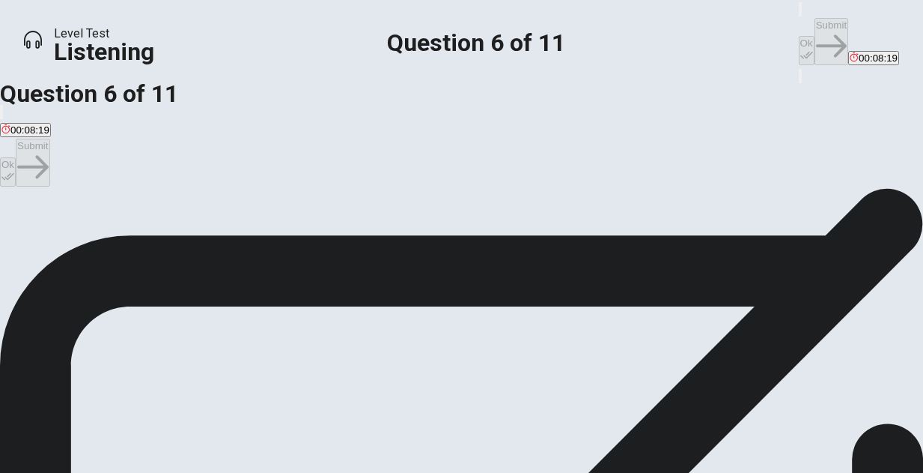
click at [277, 199] on span "That they tried more food." at bounding box center [239, 193] width 115 height 11
click at [16, 157] on button "Ok" at bounding box center [8, 171] width 16 height 29
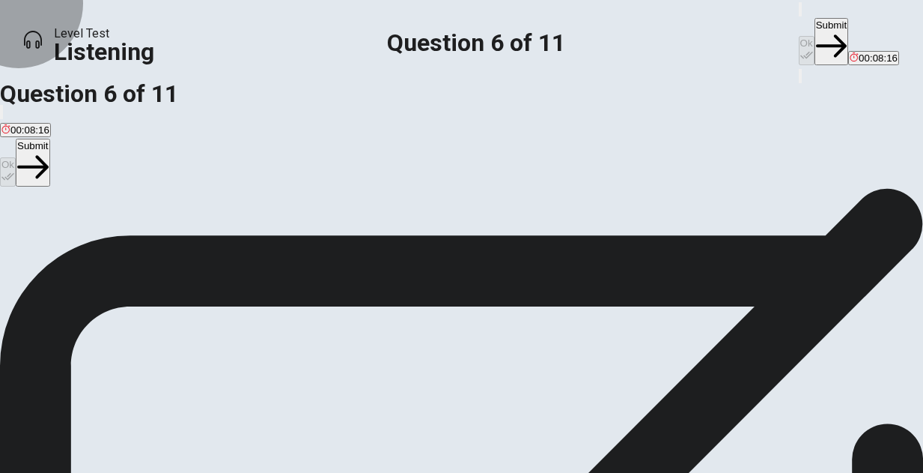
click at [49, 139] on button "Submit" at bounding box center [33, 162] width 34 height 47
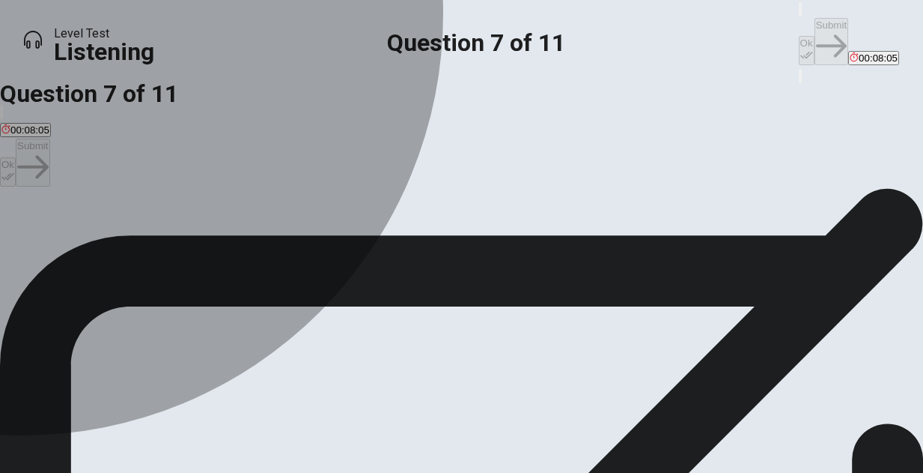
click at [416, 188] on div "D" at bounding box center [508, 182] width 185 height 11
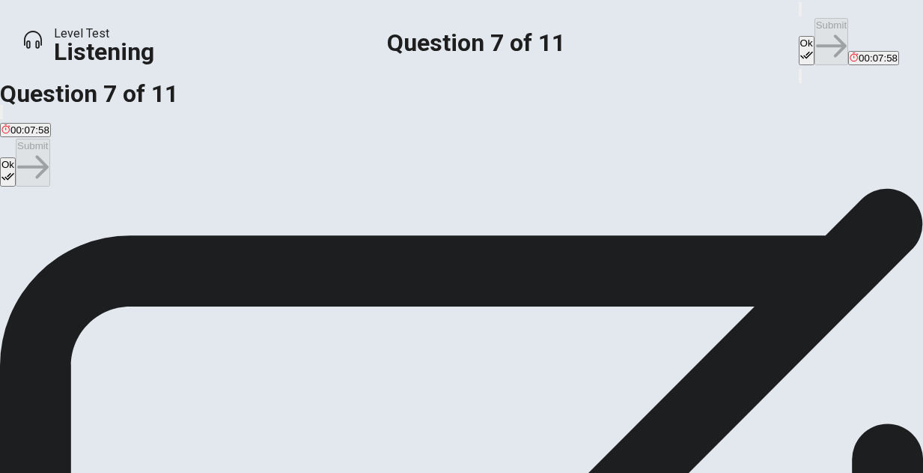
click at [147, 188] on div "A" at bounding box center [73, 182] width 145 height 11
click at [16, 157] on button "Ok" at bounding box center [8, 171] width 16 height 29
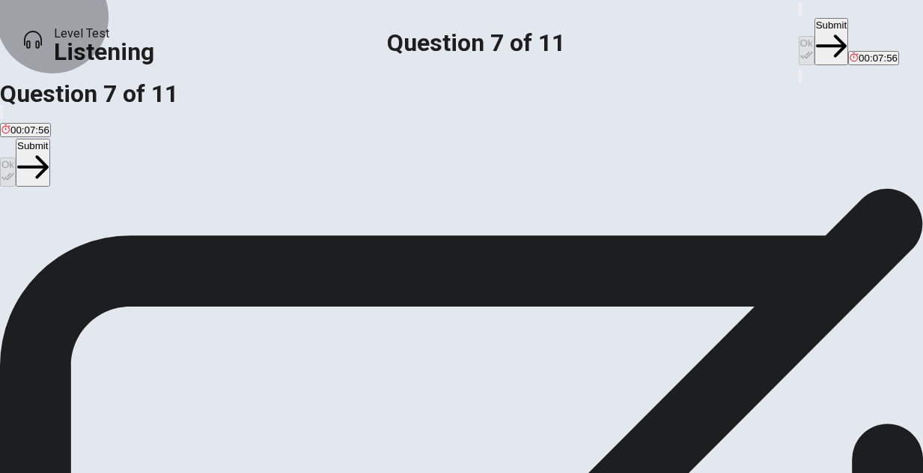
click at [49, 139] on button "Submit" at bounding box center [33, 162] width 34 height 47
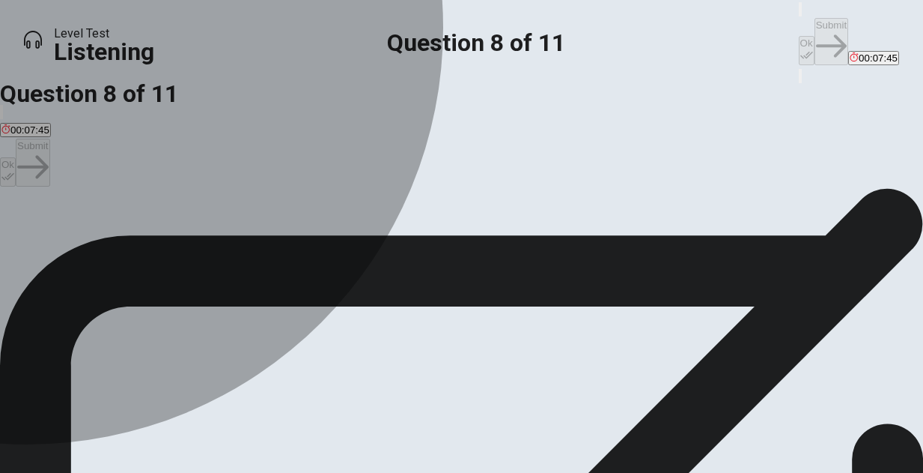
click at [219, 201] on button "A They had an amazing time and want to go again." at bounding box center [109, 187] width 219 height 25
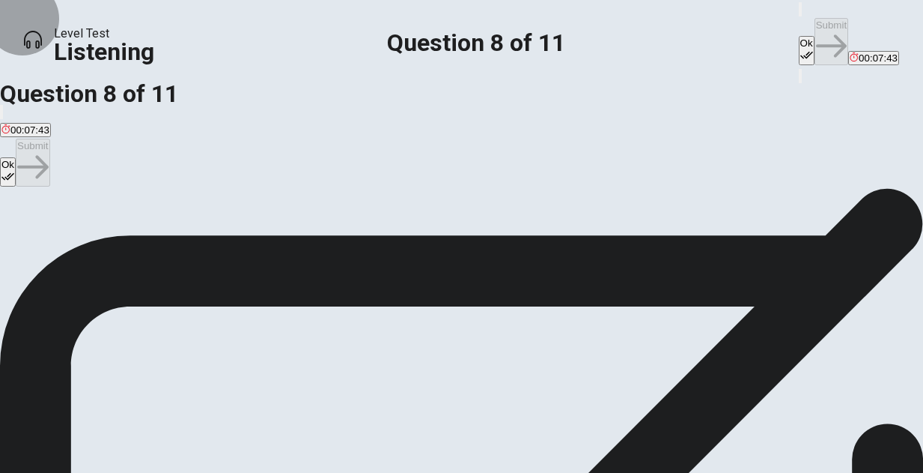
click at [16, 157] on button "Ok" at bounding box center [8, 171] width 16 height 29
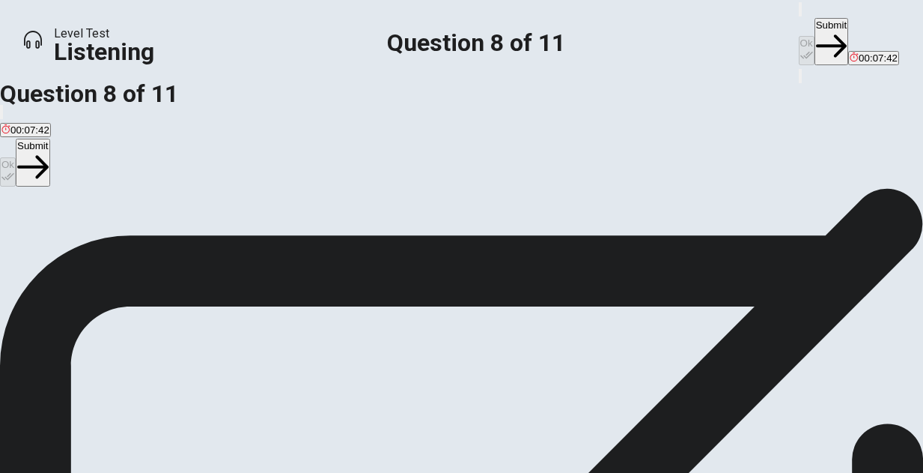
click at [49, 139] on button "Submit" at bounding box center [33, 162] width 34 height 47
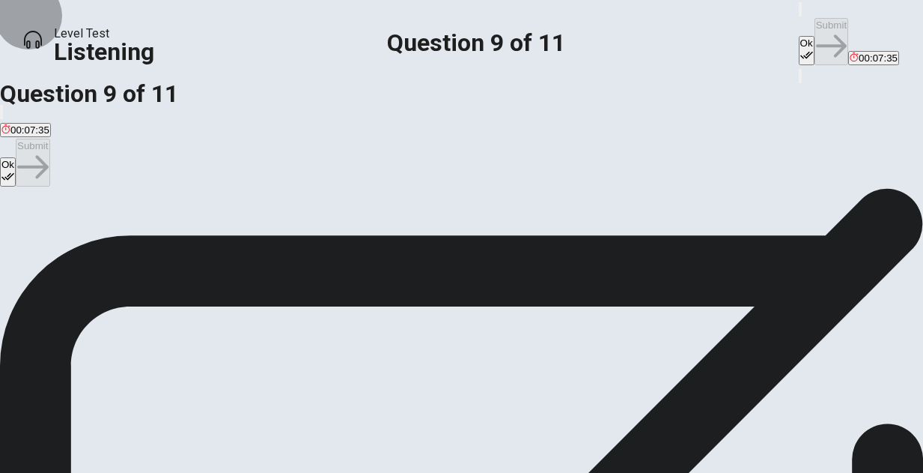
click at [16, 157] on button "Ok" at bounding box center [8, 171] width 16 height 29
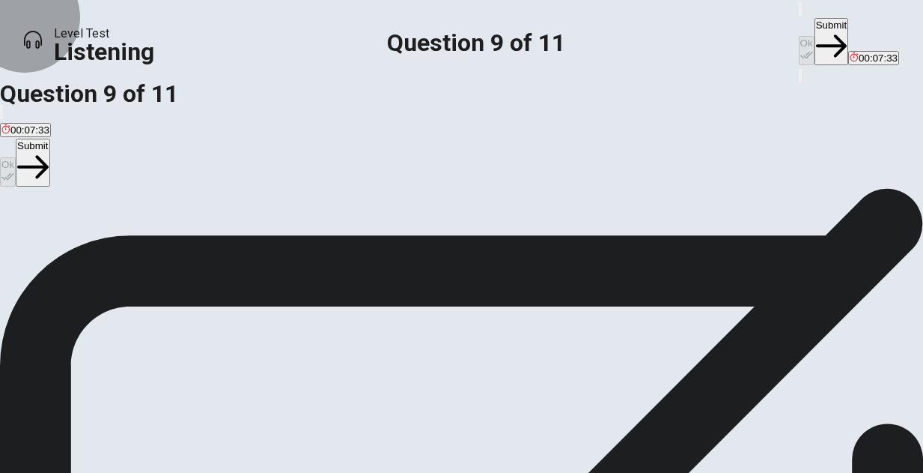
click at [49, 139] on button "Submit" at bounding box center [33, 162] width 34 height 47
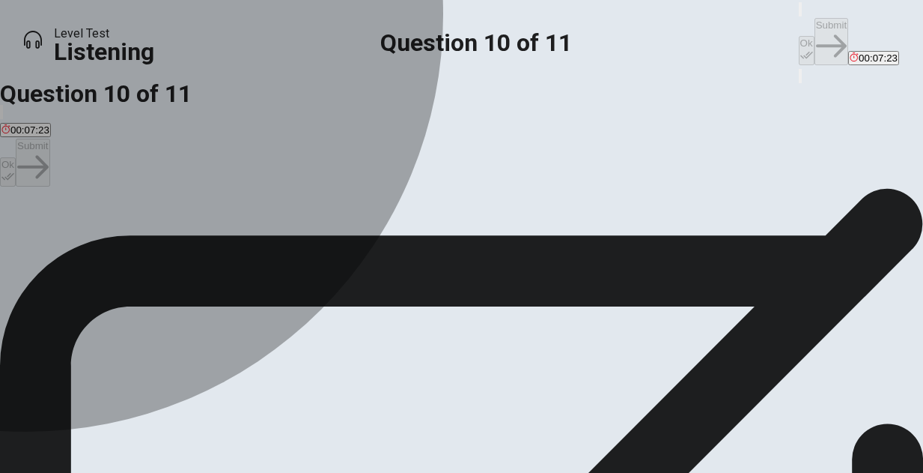
click at [267, 141] on div "B" at bounding box center [184, 135] width 204 height 11
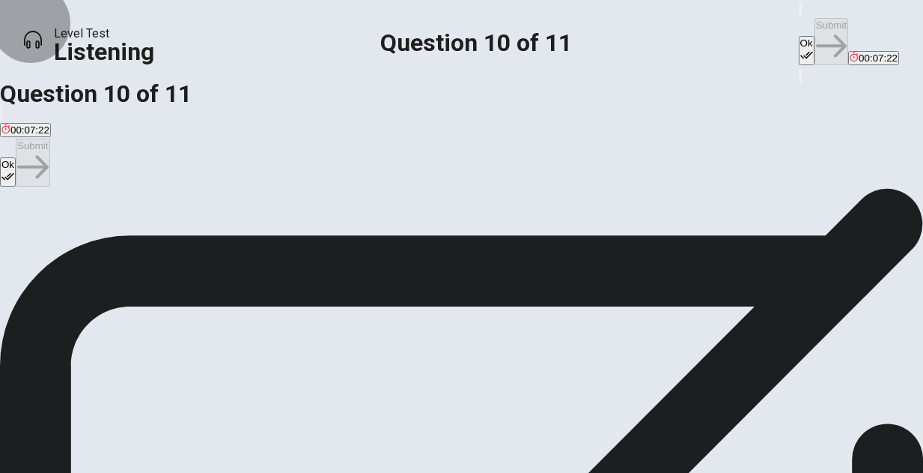
click at [16, 157] on button "Ok" at bounding box center [8, 171] width 16 height 29
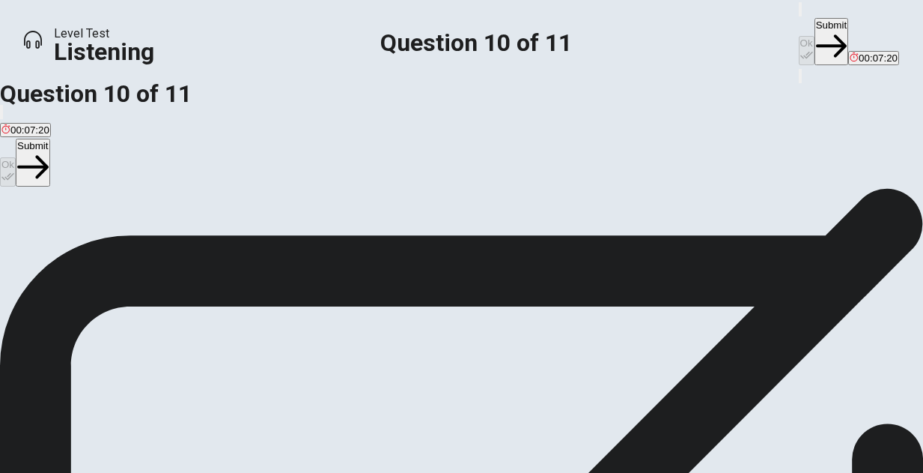
click at [49, 139] on button "Submit" at bounding box center [33, 162] width 34 height 47
click at [856, 139] on div "Ok Submit" at bounding box center [461, 163] width 923 height 49
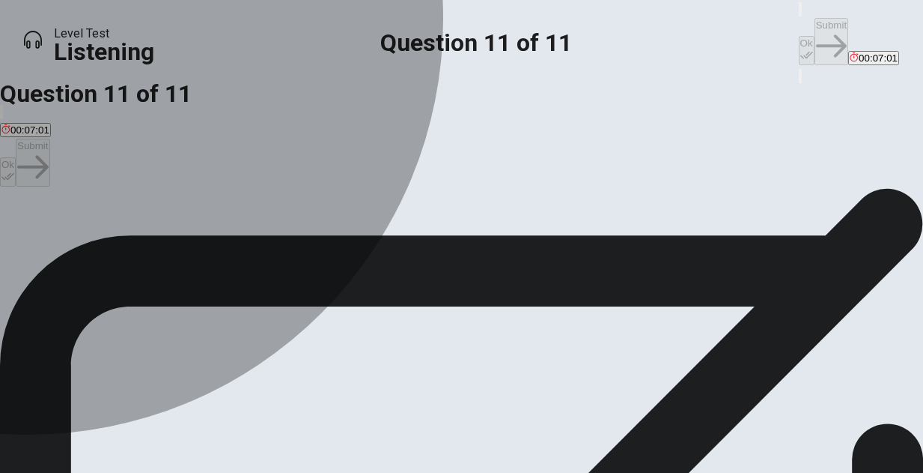
click at [268, 179] on div "C" at bounding box center [317, 173] width 124 height 11
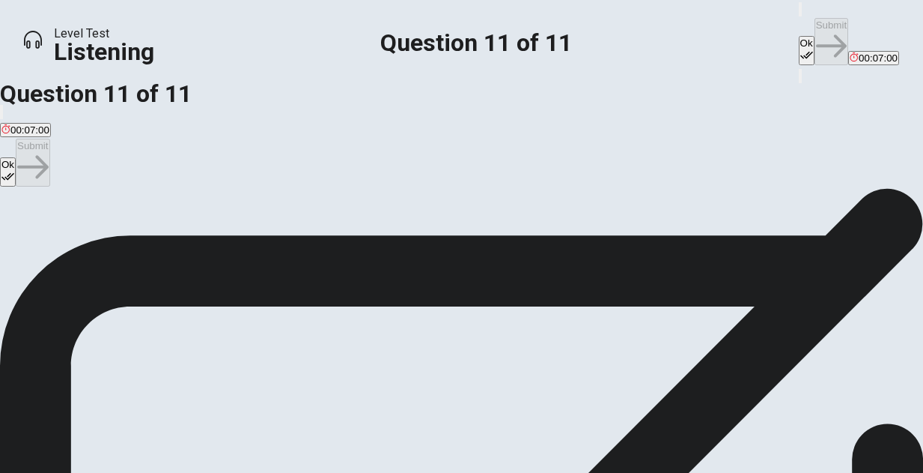
click at [14, 170] on icon "button" at bounding box center [7, 176] width 13 height 13
click at [49, 139] on button "Submit" at bounding box center [33, 162] width 34 height 47
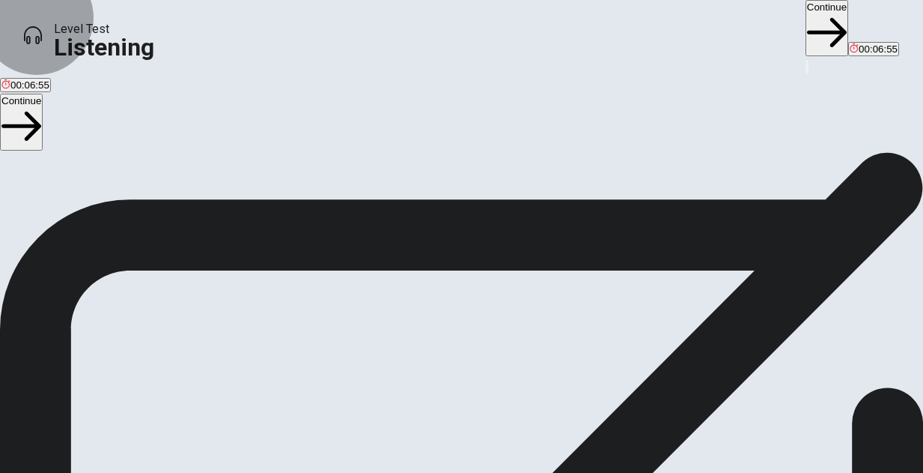
click at [43, 121] on button "Continue" at bounding box center [21, 122] width 43 height 56
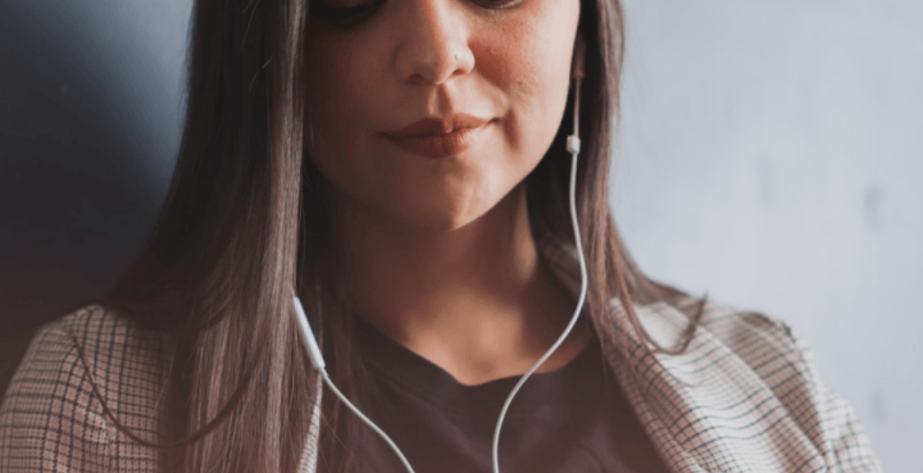
scroll to position [488, 0]
click at [43, 124] on button "Continue" at bounding box center [21, 140] width 43 height 56
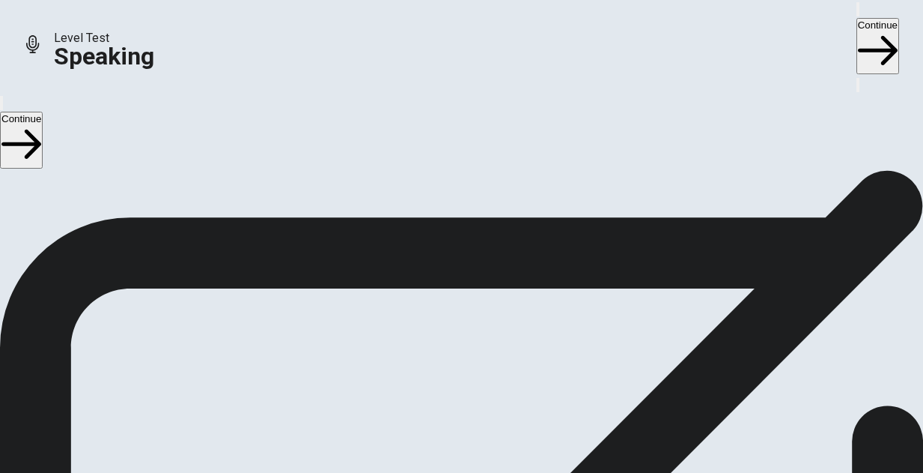
scroll to position [426, 0]
click at [457, 37] on icon at bounding box center [460, 27] width 28 height 20
click at [473, 122] on button "Record Again" at bounding box center [461, 85] width 63 height 73
click at [465, 149] on icon at bounding box center [461, 122] width 38 height 53
click at [460, 135] on icon "Play Audio" at bounding box center [453, 126] width 14 height 18
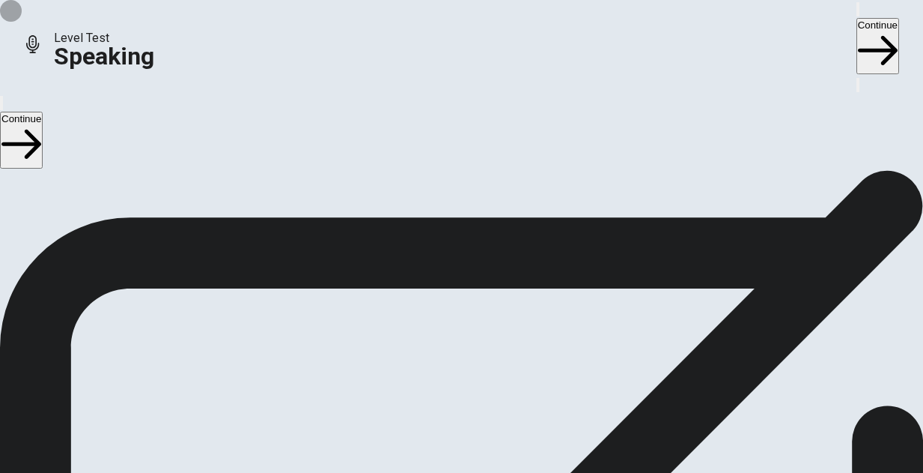
click at [444, 135] on icon "Record Again" at bounding box center [450, 126] width 18 height 18
click at [471, 99] on icon at bounding box center [456, 76] width 32 height 45
click at [443, 121] on button "Record Again" at bounding box center [441, 113] width 3 height 14
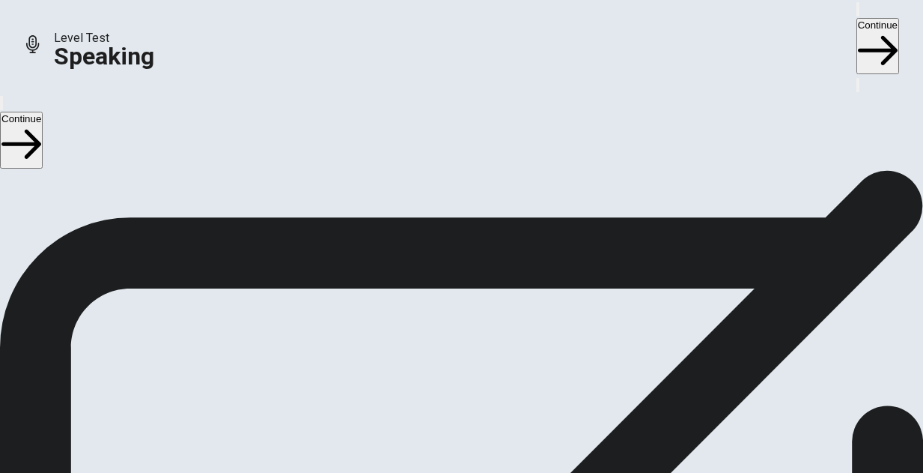
click at [482, 122] on div "00:00:13" at bounding box center [461, 54] width 923 height 136
click at [446, 121] on button "Play Audio" at bounding box center [444, 113] width 3 height 14
click at [43, 114] on button "Continue" at bounding box center [21, 140] width 43 height 56
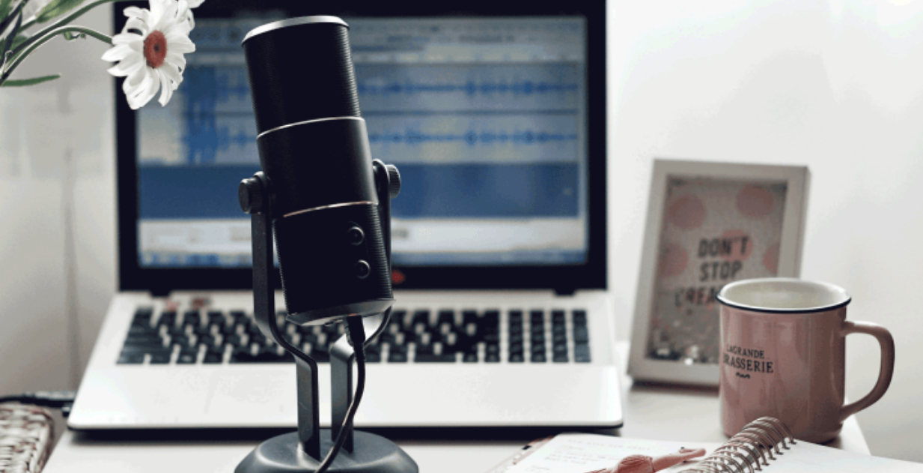
click at [43, 112] on button "Continue" at bounding box center [21, 140] width 43 height 56
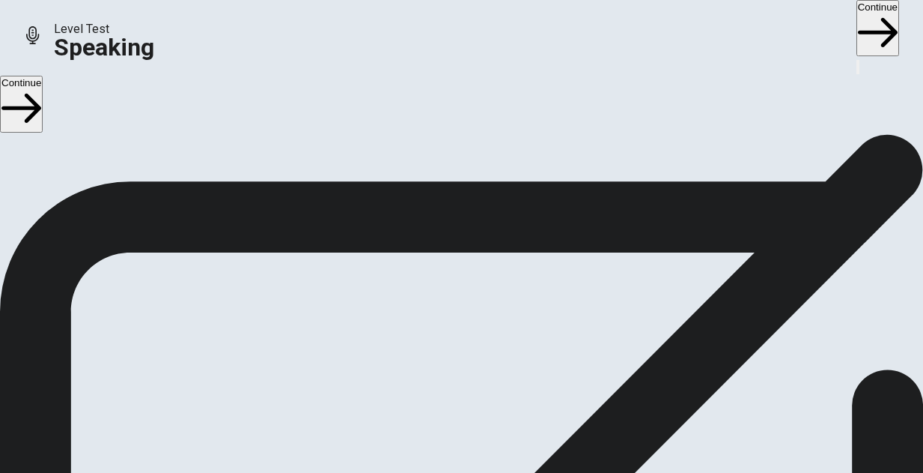
scroll to position [0, 0]
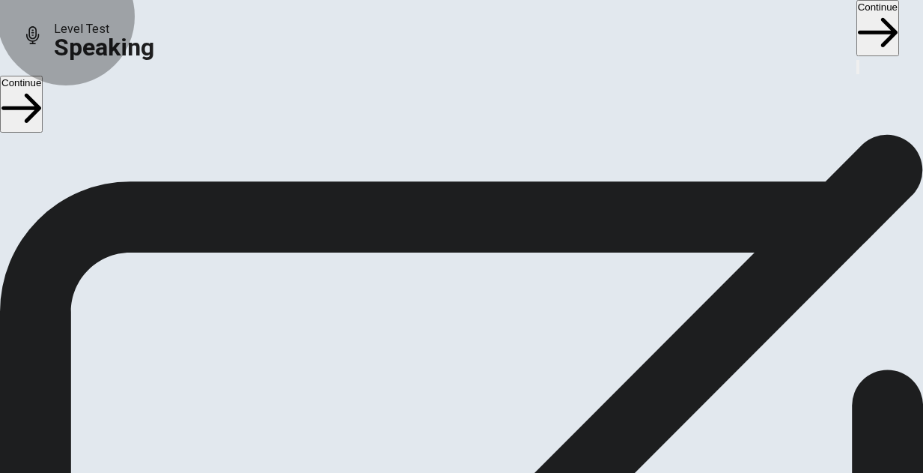
click at [43, 119] on button "Continue" at bounding box center [21, 104] width 43 height 56
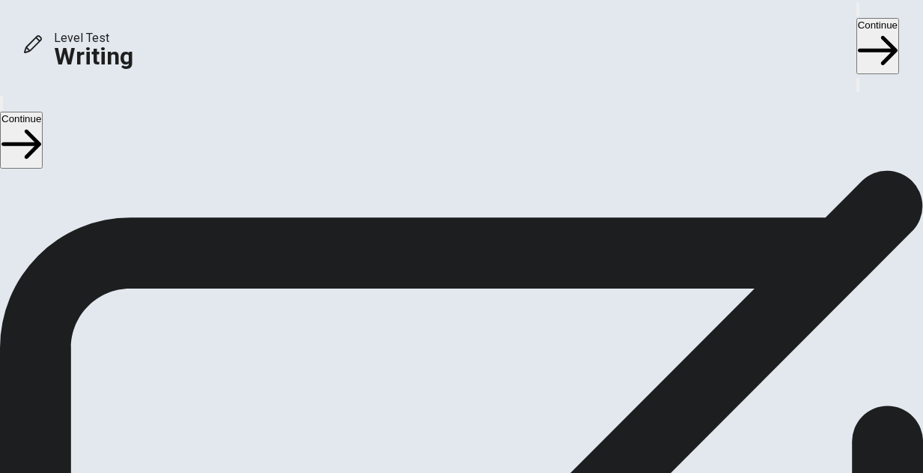
scroll to position [109, 0]
click at [43, 121] on button "Continue" at bounding box center [21, 140] width 43 height 56
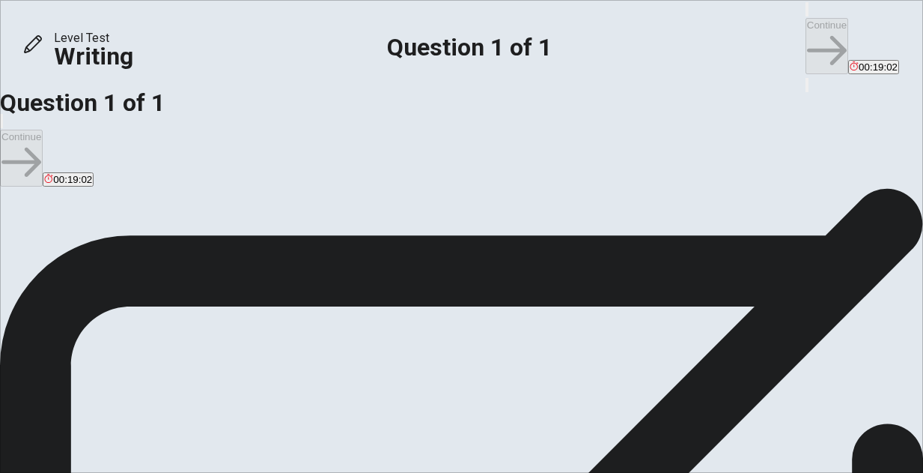
scroll to position [0, 0]
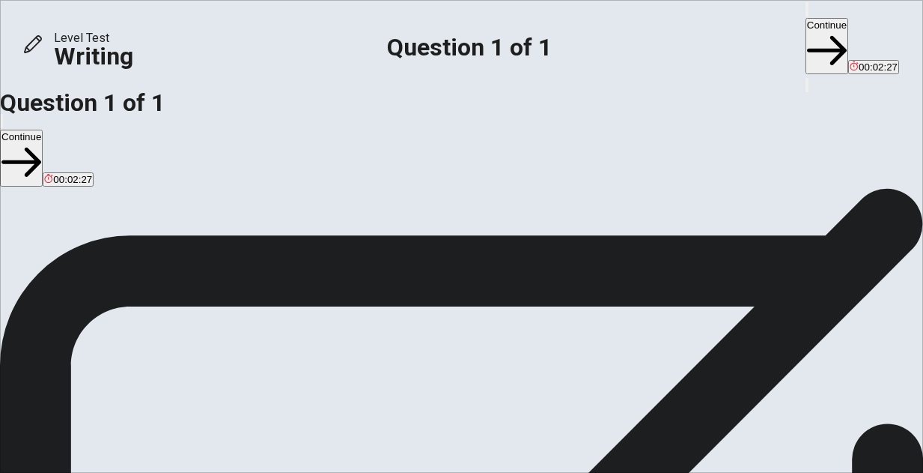
scroll to position [72, 0]
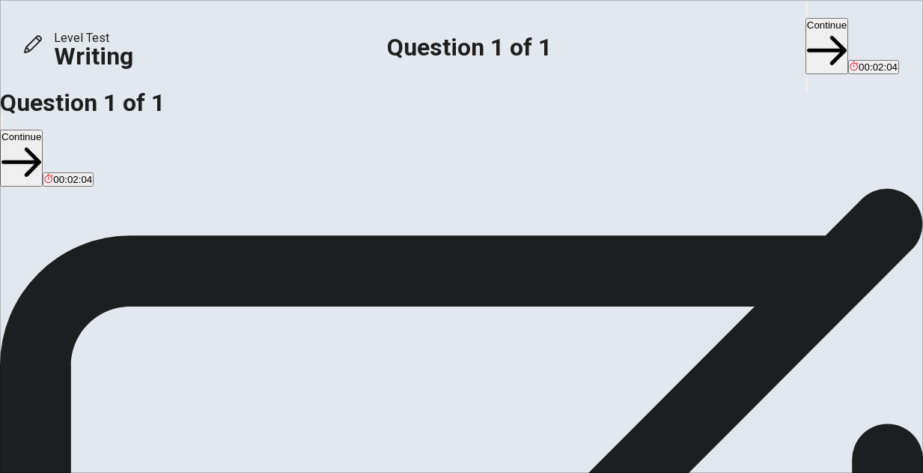
scroll to position [0, 0]
type textarea "I think technology will make our lives simple. For example, techonology is arti…"
click at [43, 130] on button "Continue" at bounding box center [21, 158] width 43 height 56
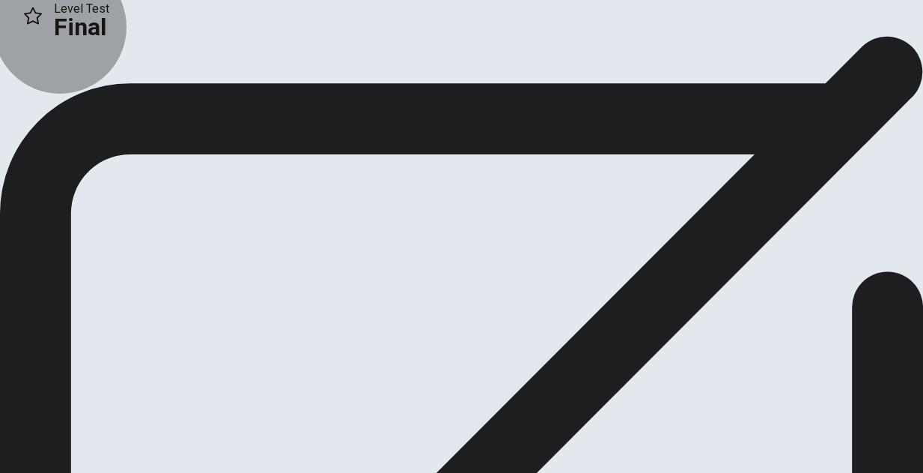
click at [61, 110] on button "Continue" at bounding box center [30, 100] width 61 height 20
